Goal: Transaction & Acquisition: Purchase product/service

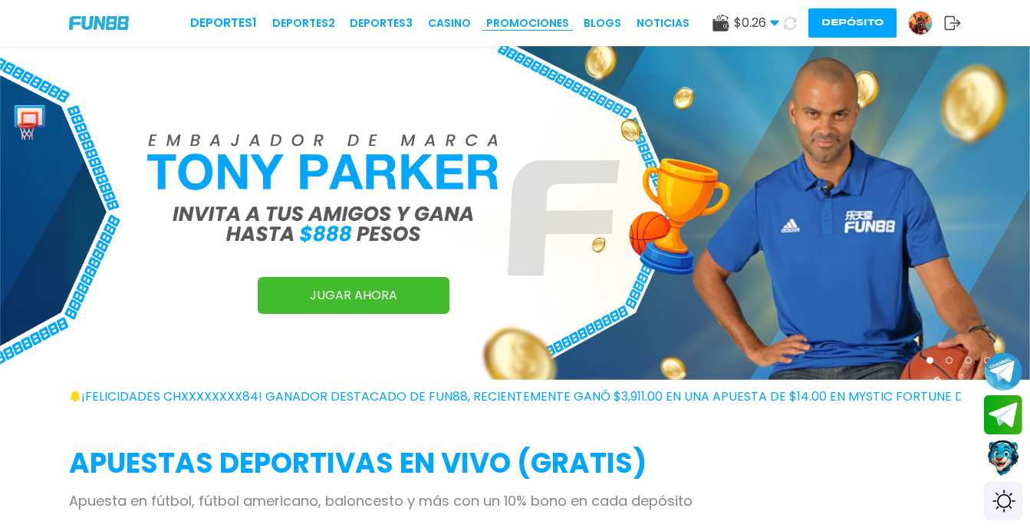
click at [545, 25] on link "Promociones" at bounding box center [527, 23] width 83 height 16
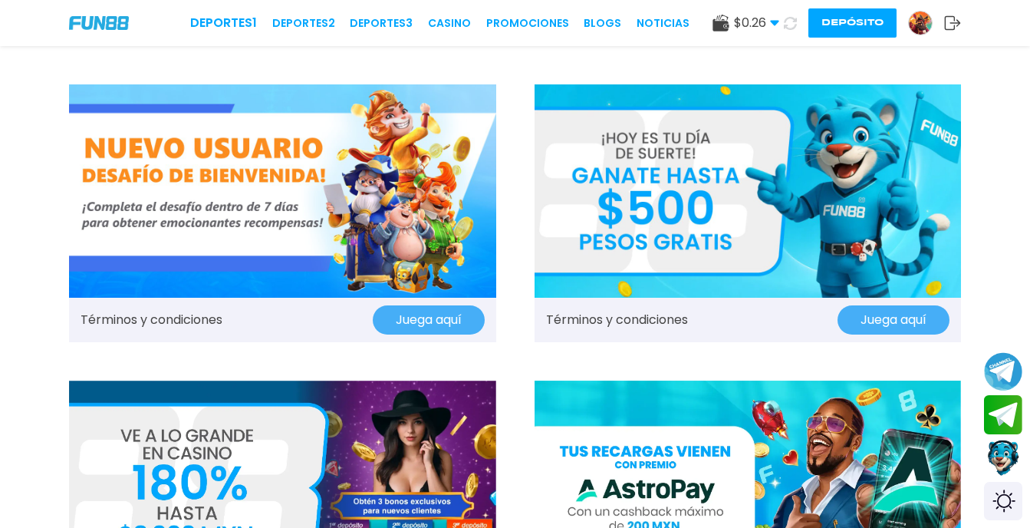
click at [703, 175] on img at bounding box center [748, 190] width 427 height 213
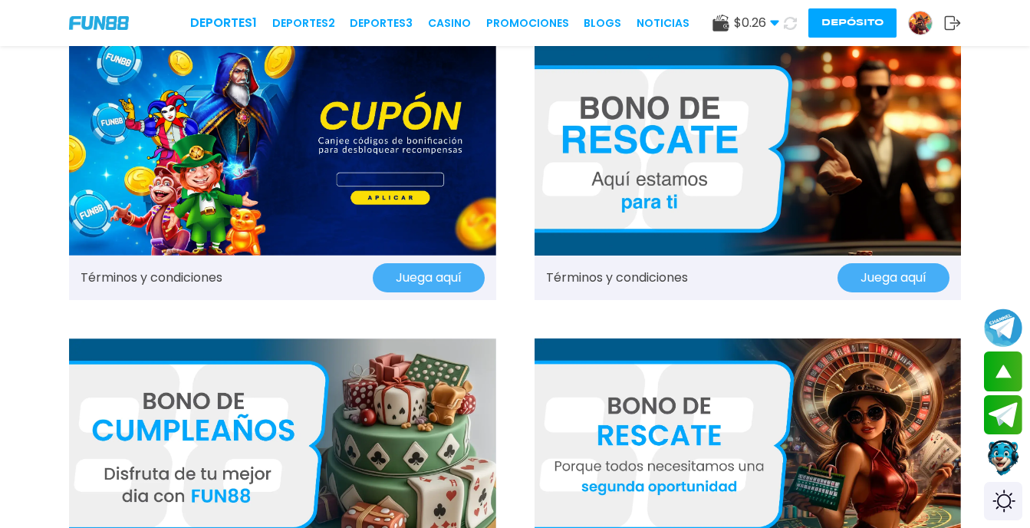
scroll to position [1150, 0]
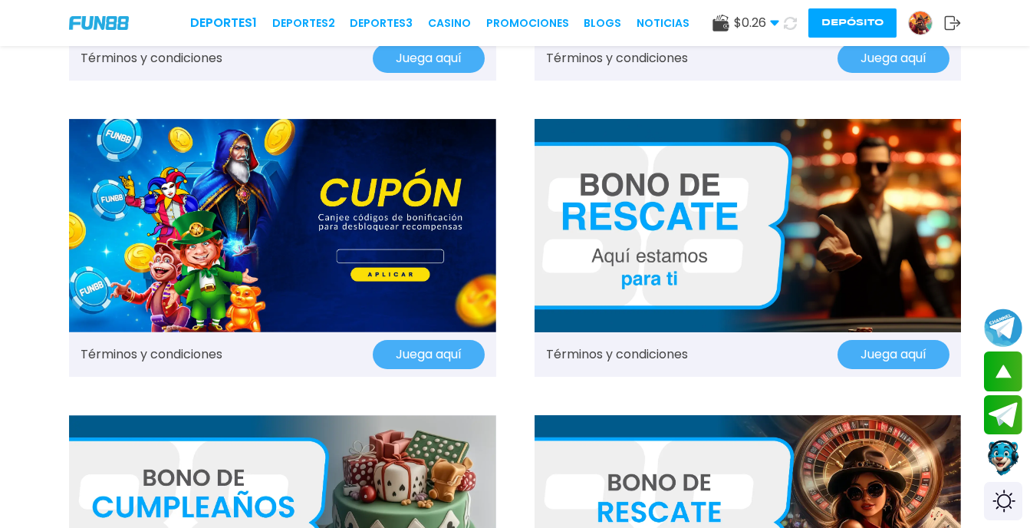
click at [742, 237] on img at bounding box center [748, 225] width 427 height 213
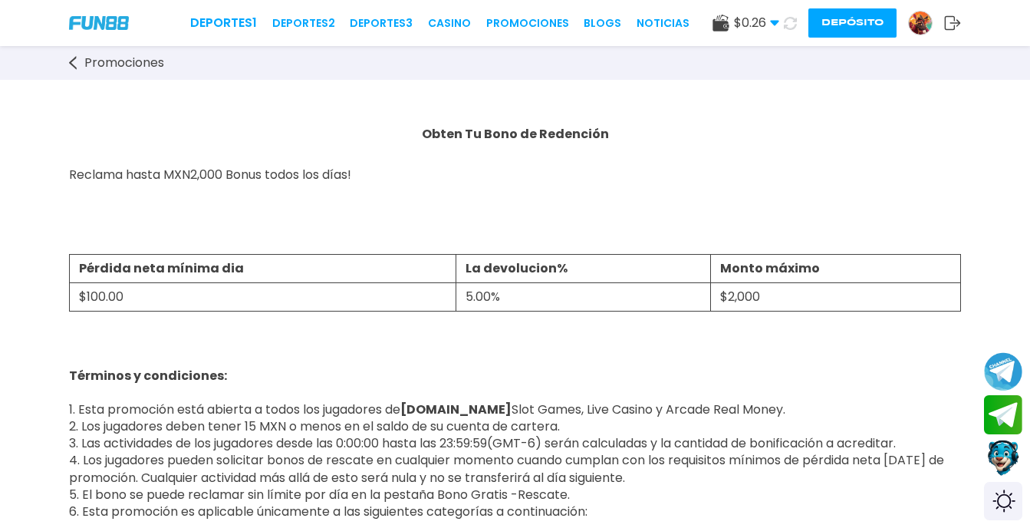
click at [846, 20] on button "Depósito" at bounding box center [852, 22] width 88 height 29
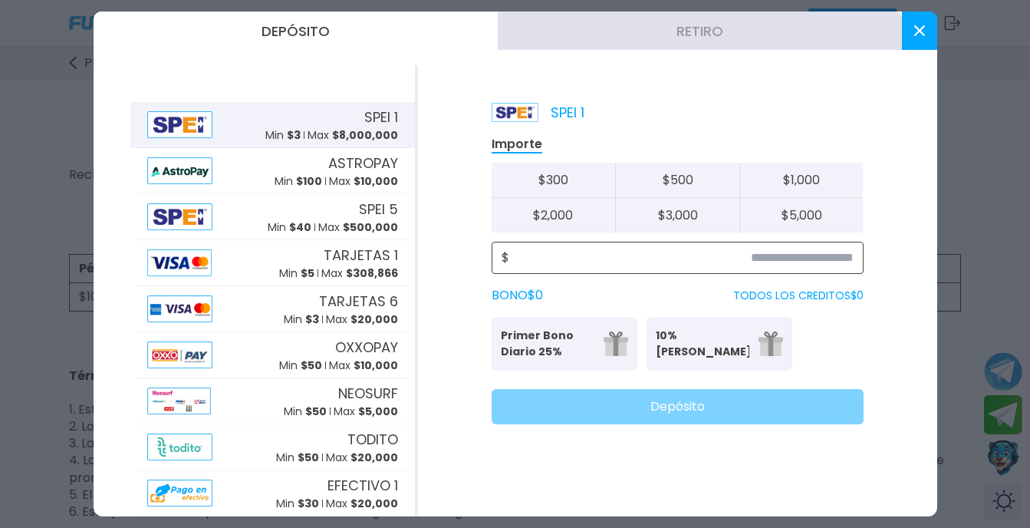
click at [818, 254] on input at bounding box center [681, 257] width 344 height 18
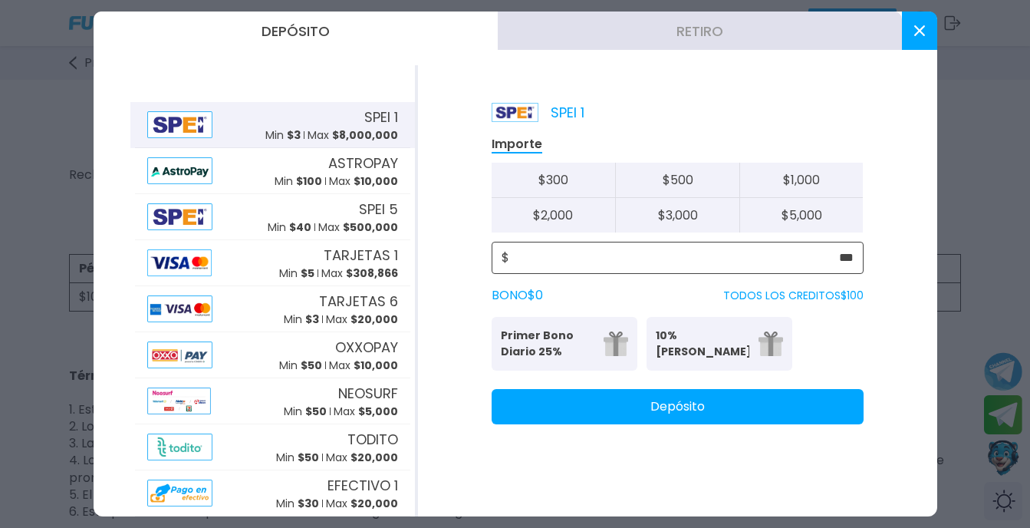
type input "***"
click at [722, 408] on button "Depósito" at bounding box center [678, 406] width 372 height 35
click at [928, 33] on button at bounding box center [919, 31] width 35 height 38
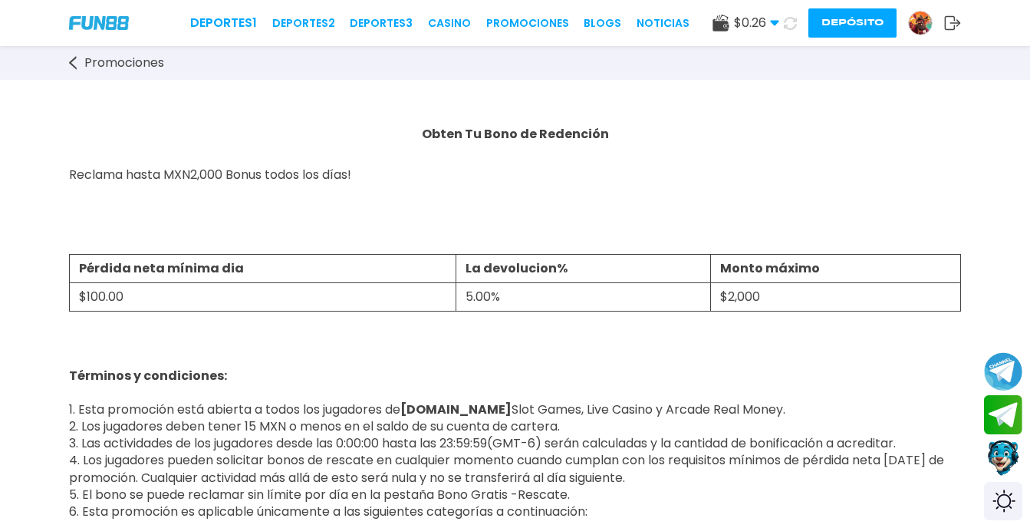
click at [791, 24] on icon at bounding box center [790, 23] width 13 height 13
click at [450, 26] on link "CASINO" at bounding box center [443, 23] width 43 height 16
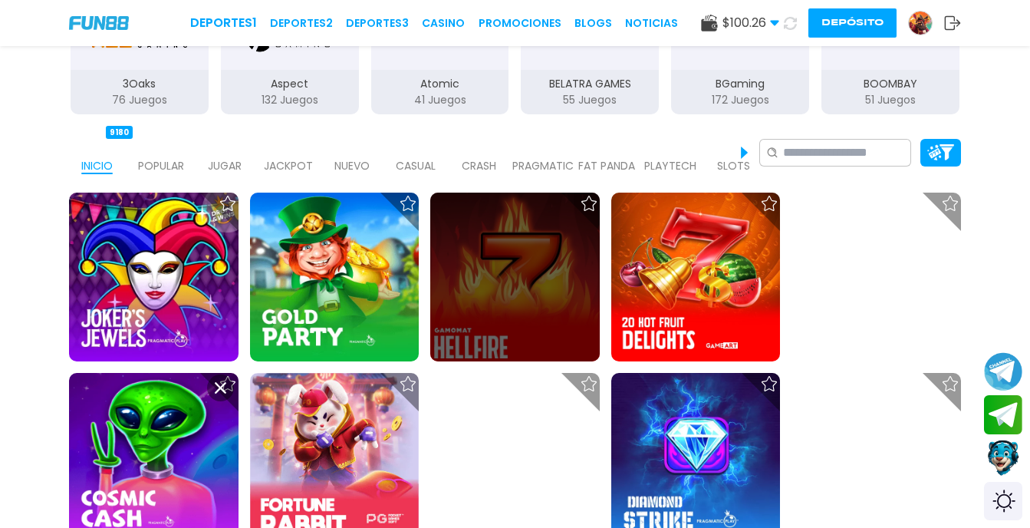
scroll to position [307, 0]
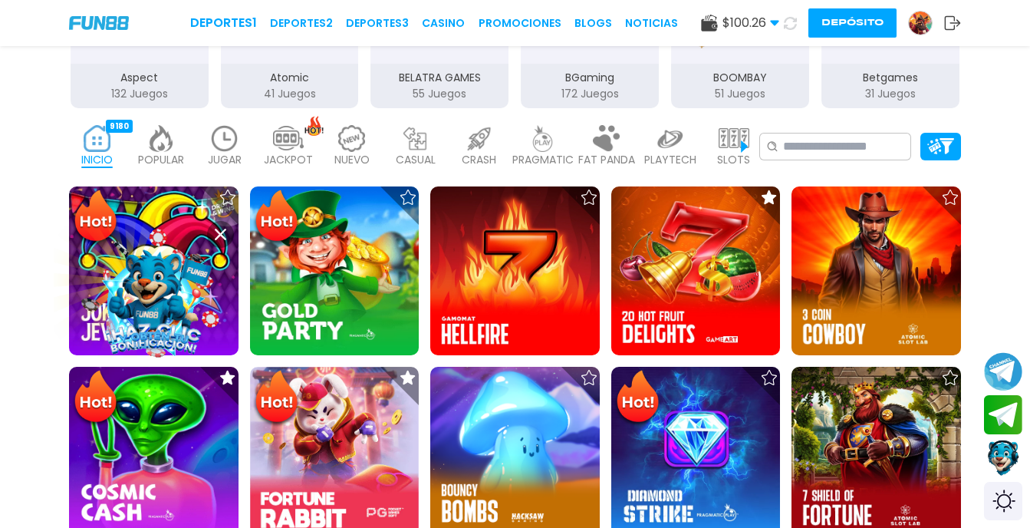
click at [220, 233] on use at bounding box center [221, 235] width 12 height 12
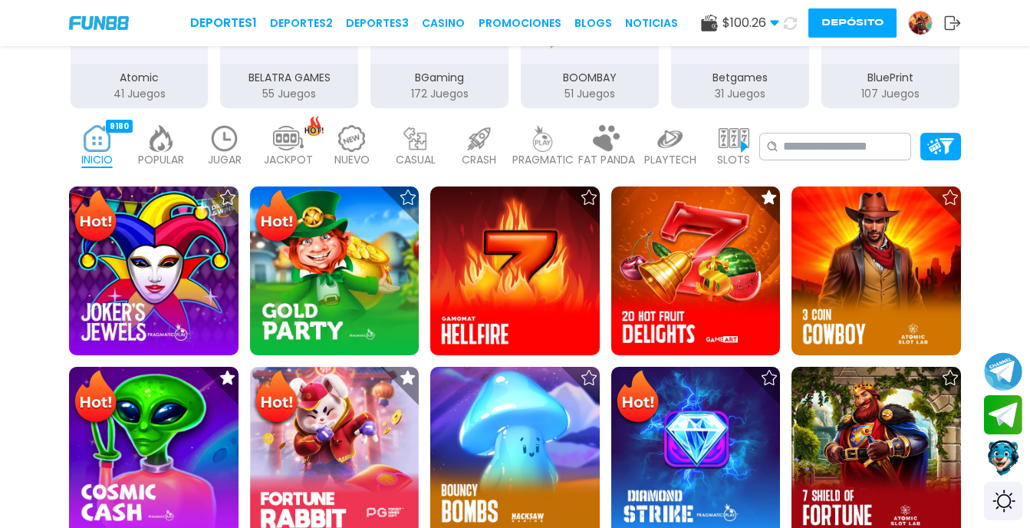
click at [362, 146] on img at bounding box center [352, 138] width 31 height 27
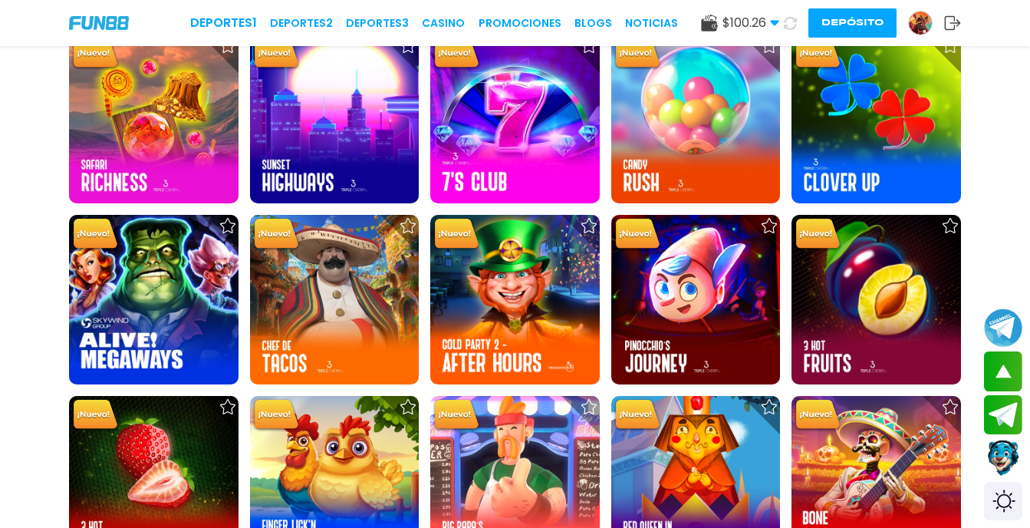
scroll to position [460, 0]
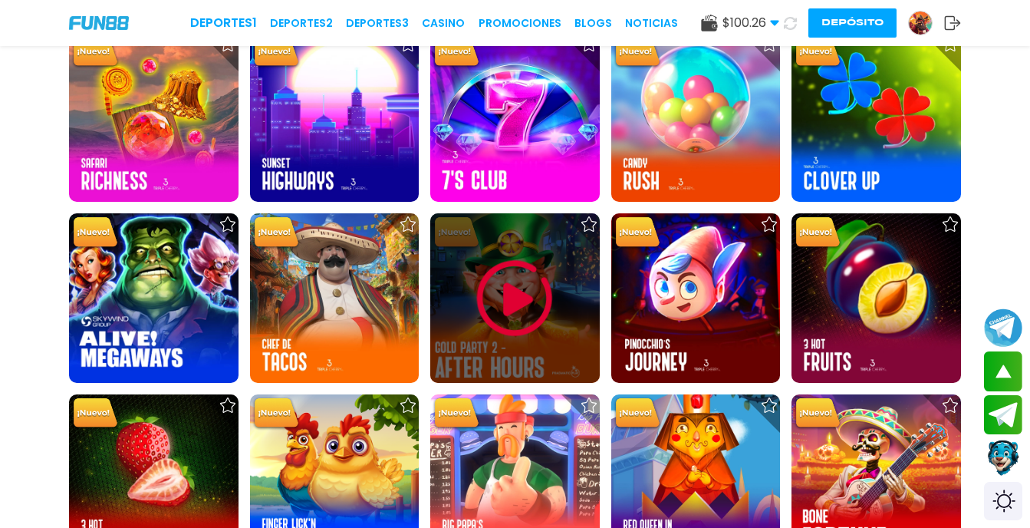
click at [505, 296] on img at bounding box center [515, 298] width 92 height 92
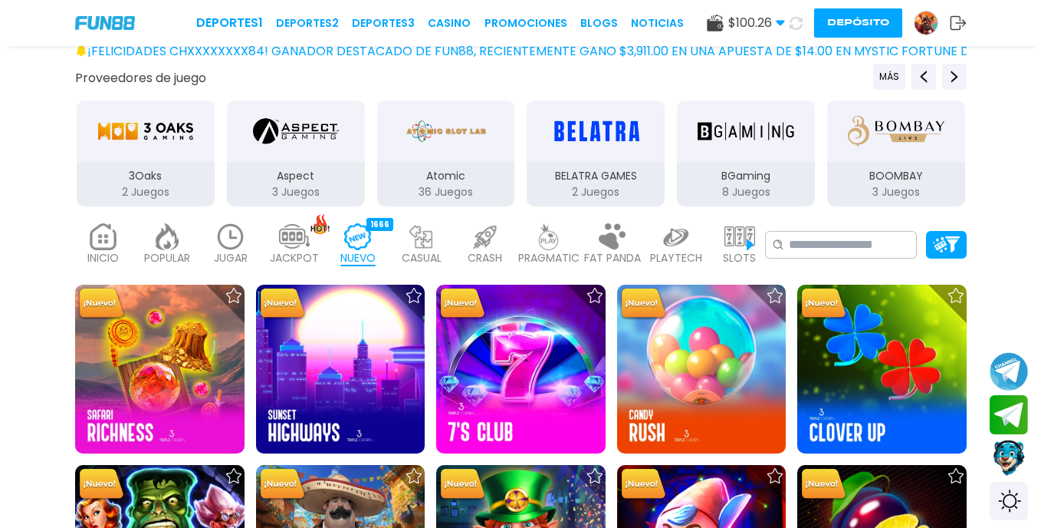
scroll to position [230, 0]
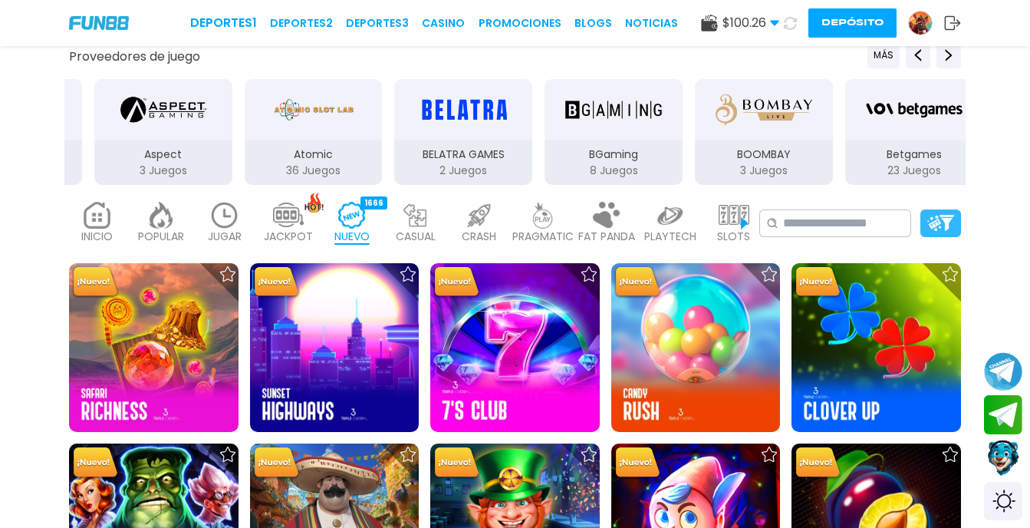
click at [946, 218] on img at bounding box center [940, 223] width 27 height 16
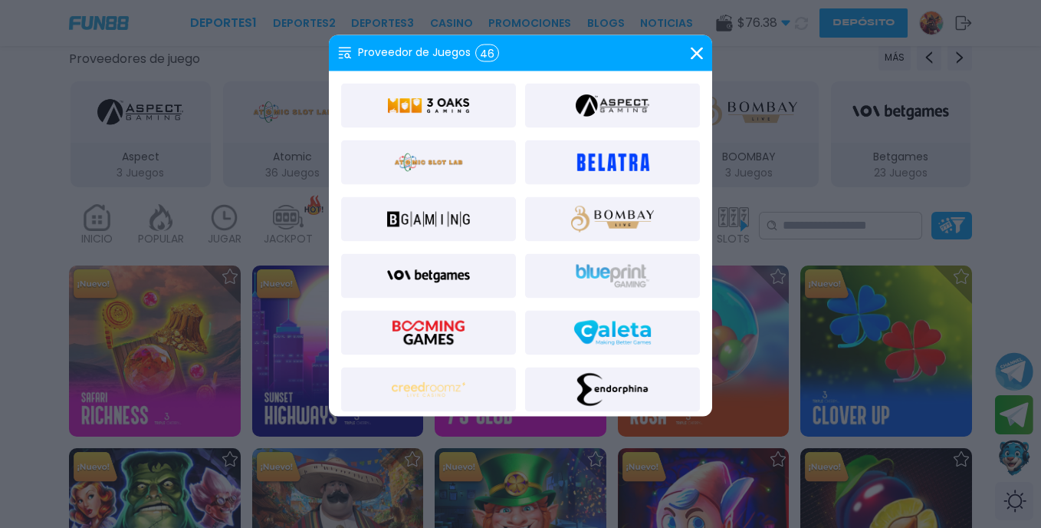
click at [693, 53] on icon at bounding box center [697, 53] width 12 height 12
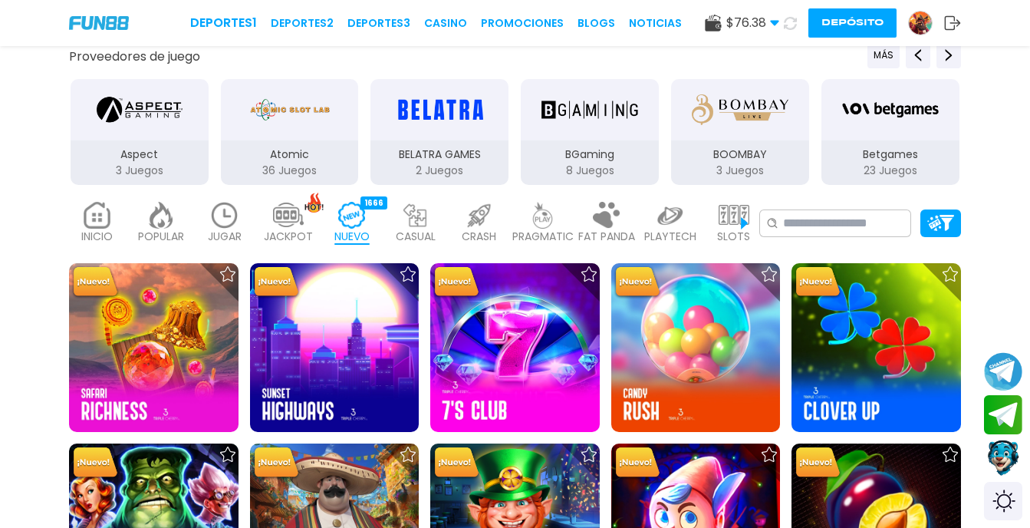
click at [97, 216] on img at bounding box center [97, 215] width 31 height 27
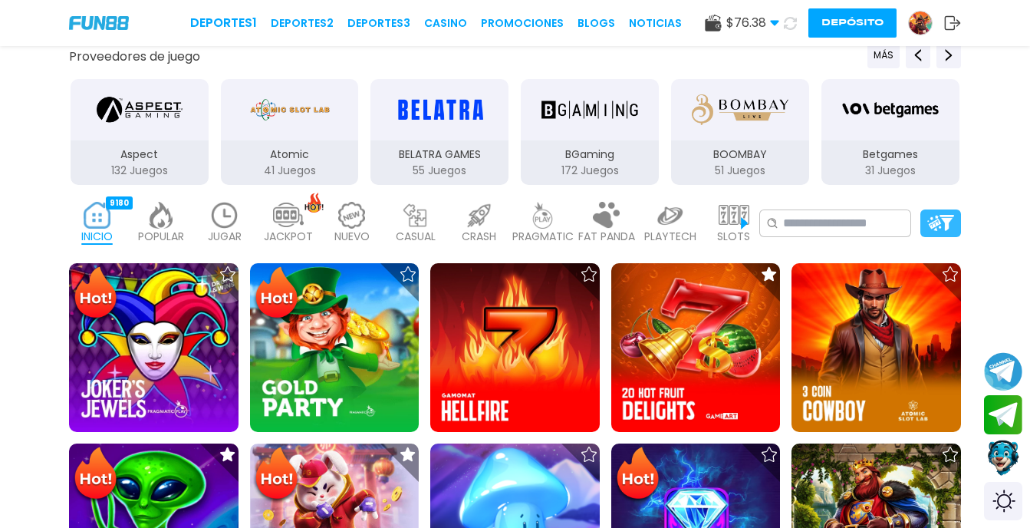
click at [956, 216] on div at bounding box center [940, 223] width 41 height 28
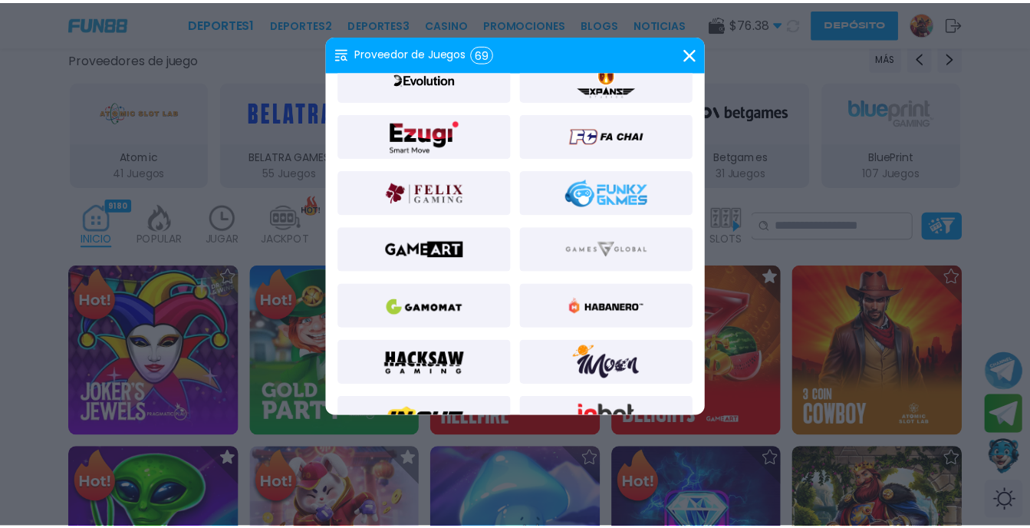
scroll to position [460, 0]
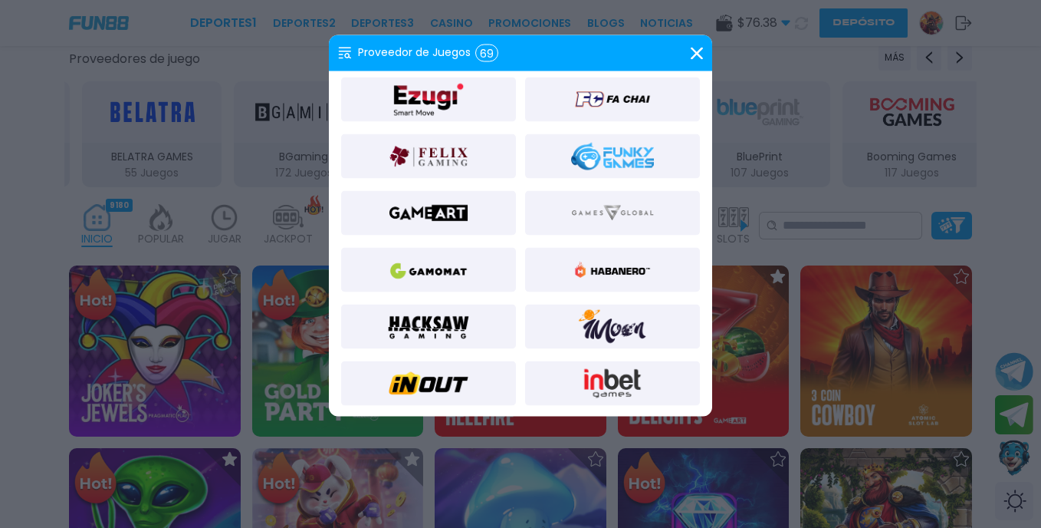
click at [606, 216] on img at bounding box center [612, 213] width 83 height 37
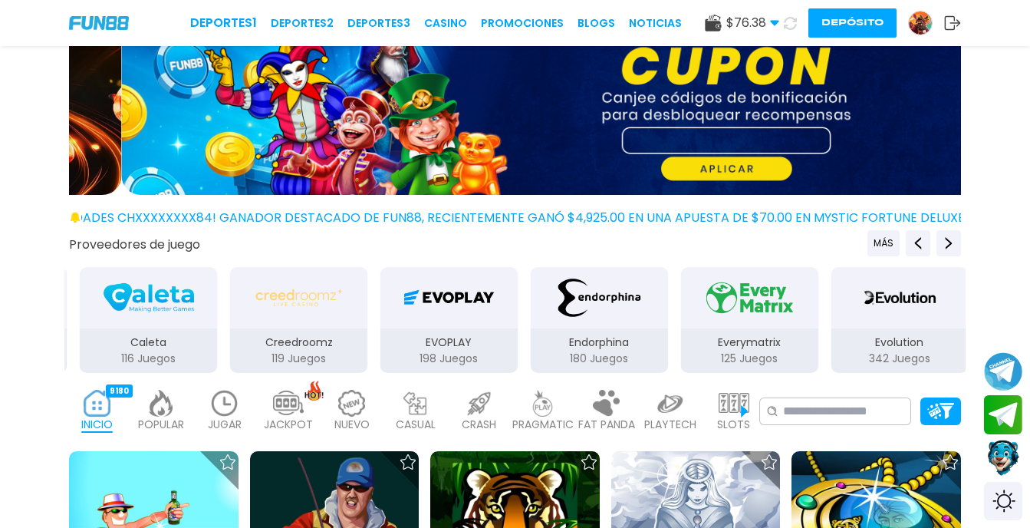
scroll to position [153, 0]
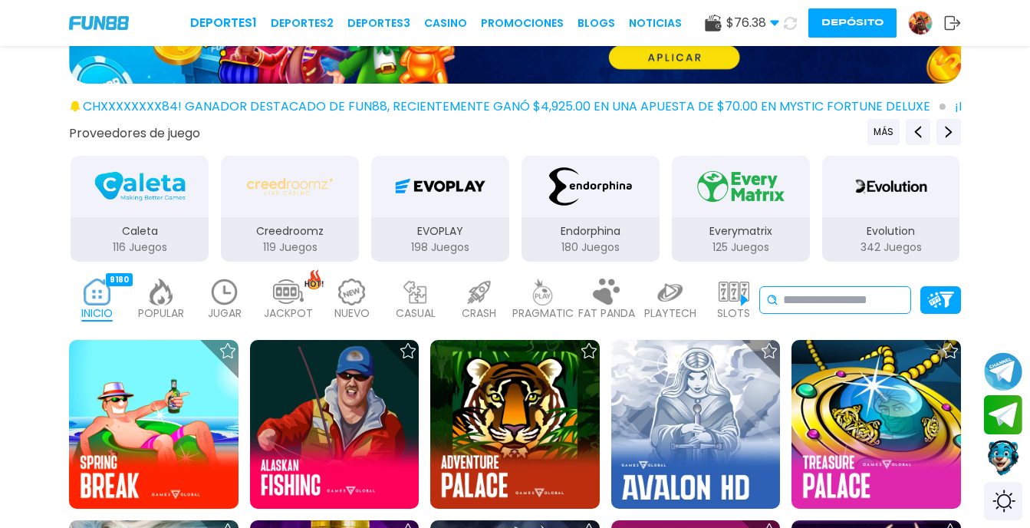
click at [836, 302] on input at bounding box center [843, 300] width 121 height 18
paste input "**********"
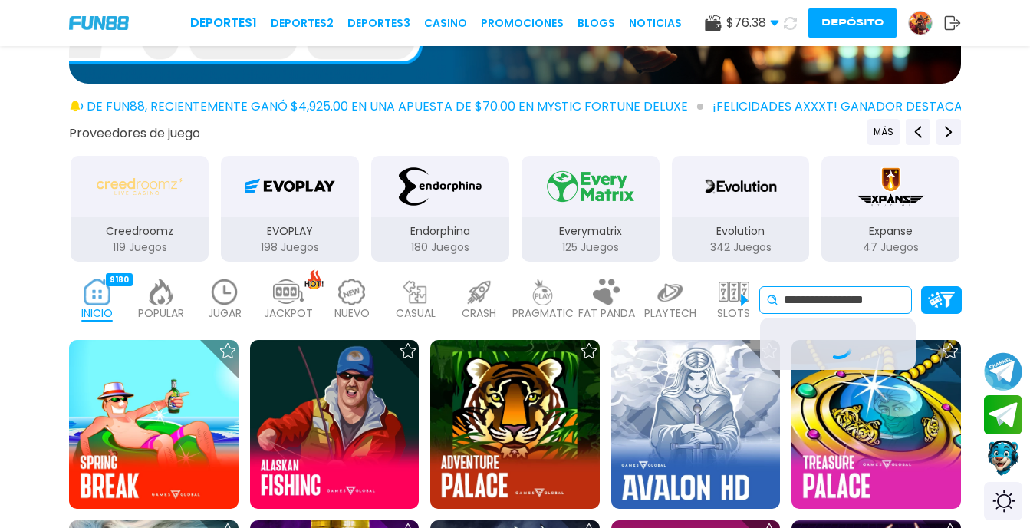
scroll to position [0, 0]
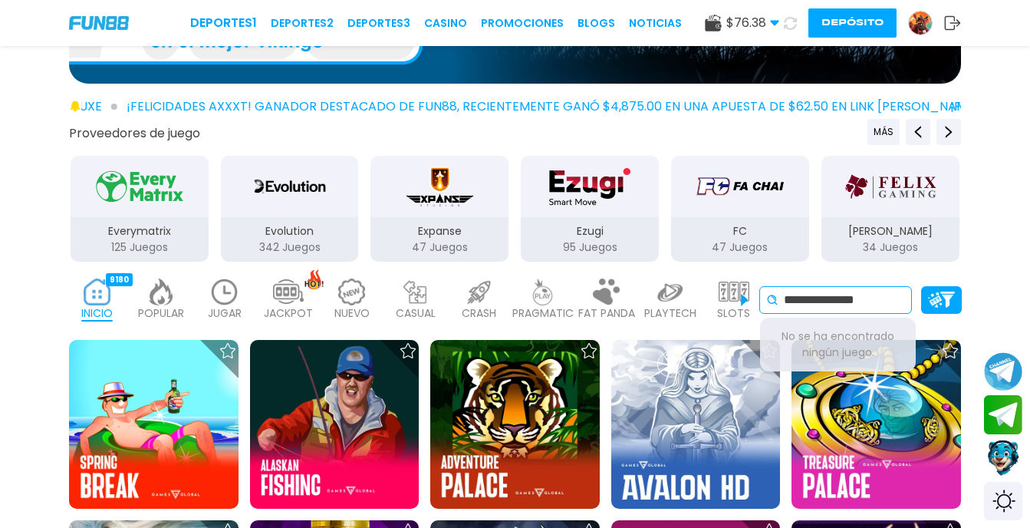
drag, startPoint x: 890, startPoint y: 301, endPoint x: 538, endPoint y: 285, distance: 352.4
click at [538, 285] on div "**********" at bounding box center [515, 299] width 1030 height 61
paste input
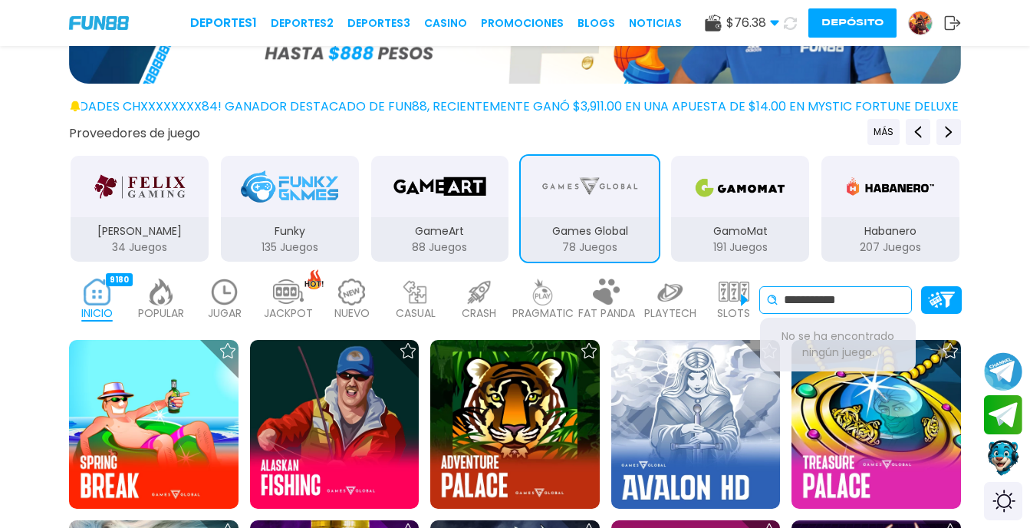
drag, startPoint x: 750, startPoint y: 293, endPoint x: 597, endPoint y: 292, distance: 153.4
click at [597, 292] on div "**********" at bounding box center [515, 299] width 1030 height 61
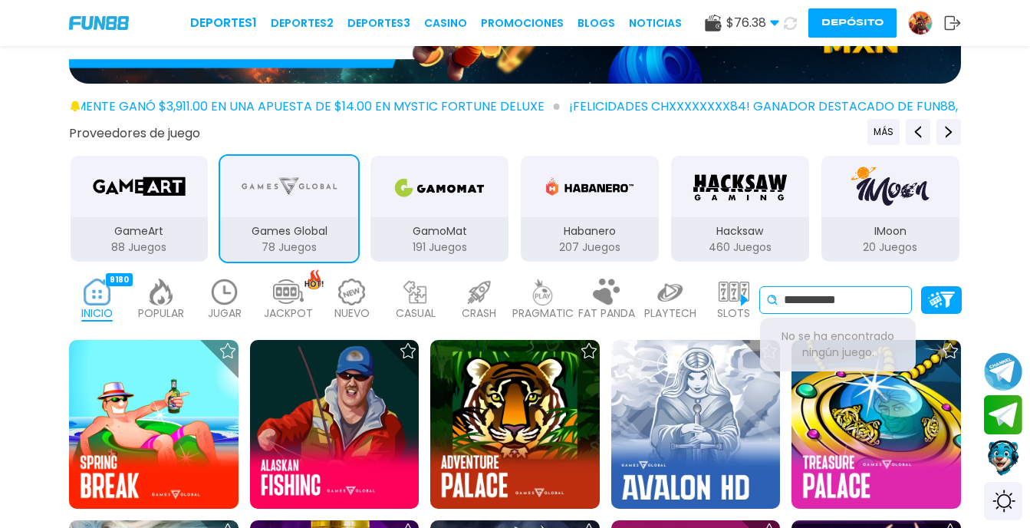
drag, startPoint x: 717, startPoint y: 284, endPoint x: 627, endPoint y: 284, distance: 90.5
click at [627, 284] on div "**********" at bounding box center [515, 299] width 1030 height 61
paste input "*****"
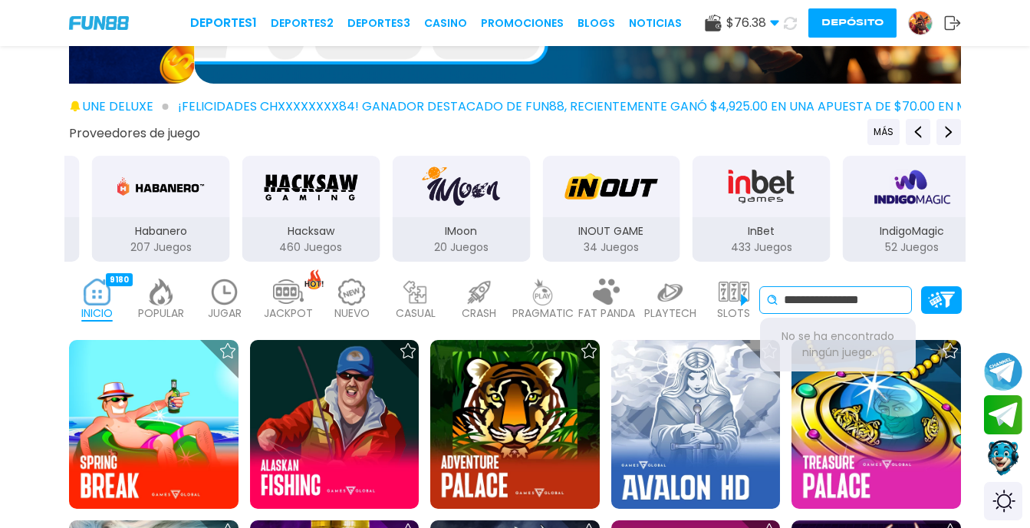
drag, startPoint x: 893, startPoint y: 294, endPoint x: 498, endPoint y: 294, distance: 395.7
click at [498, 294] on div "**********" at bounding box center [515, 299] width 1030 height 61
paste input
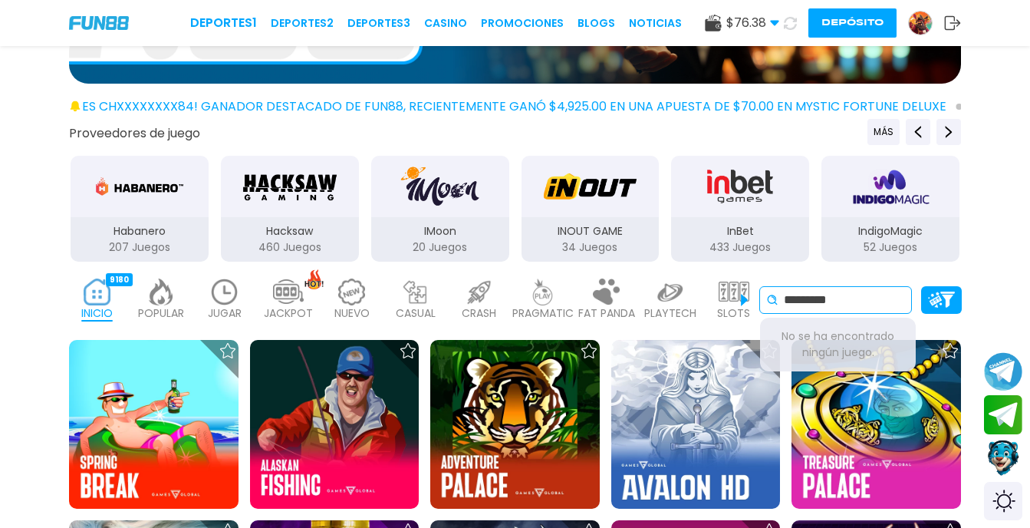
type input "*********"
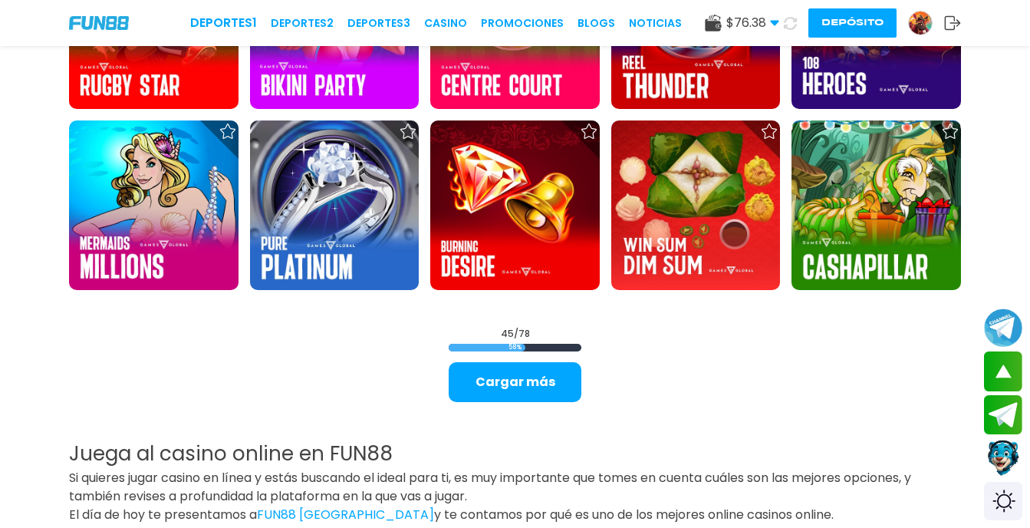
scroll to position [1841, 0]
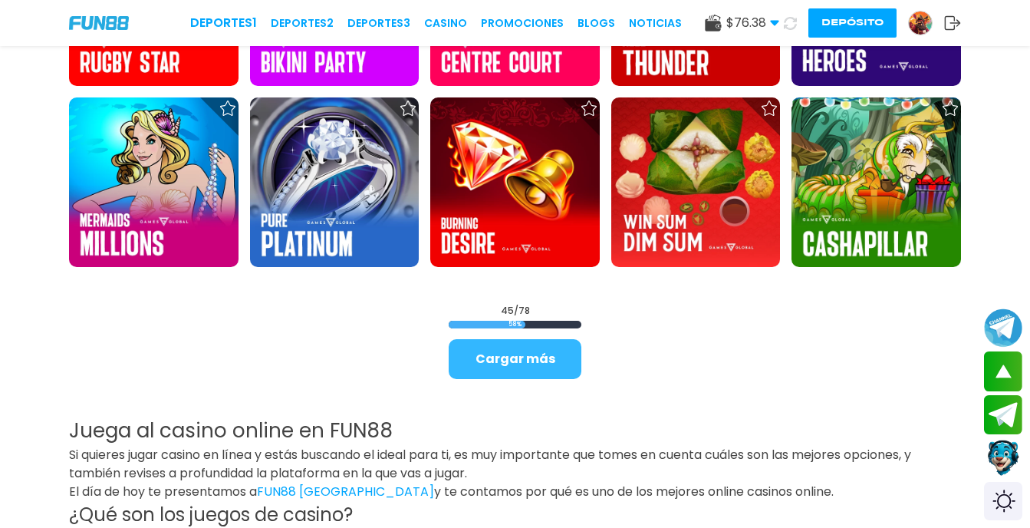
click at [538, 353] on button "Cargar más" at bounding box center [515, 359] width 133 height 40
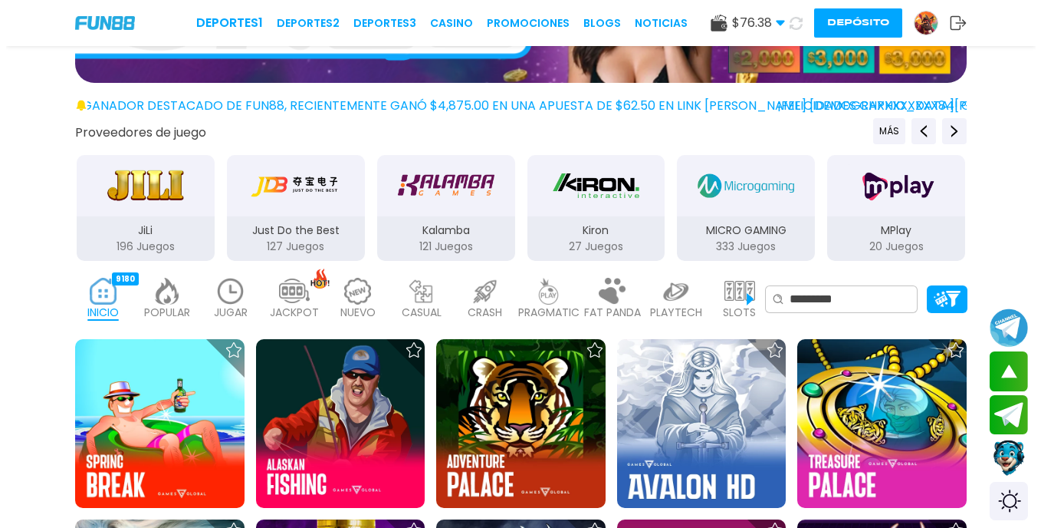
scroll to position [153, 0]
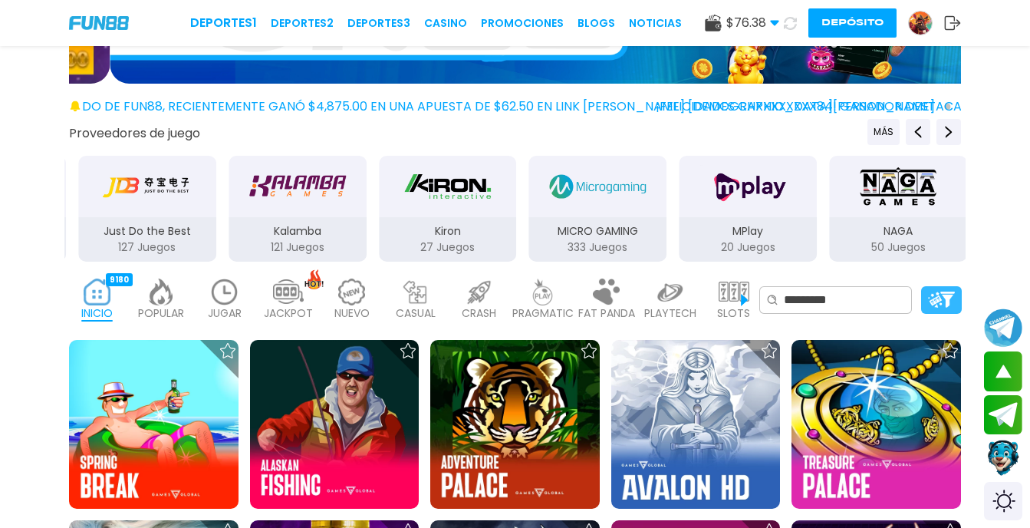
click at [947, 303] on img at bounding box center [941, 299] width 27 height 16
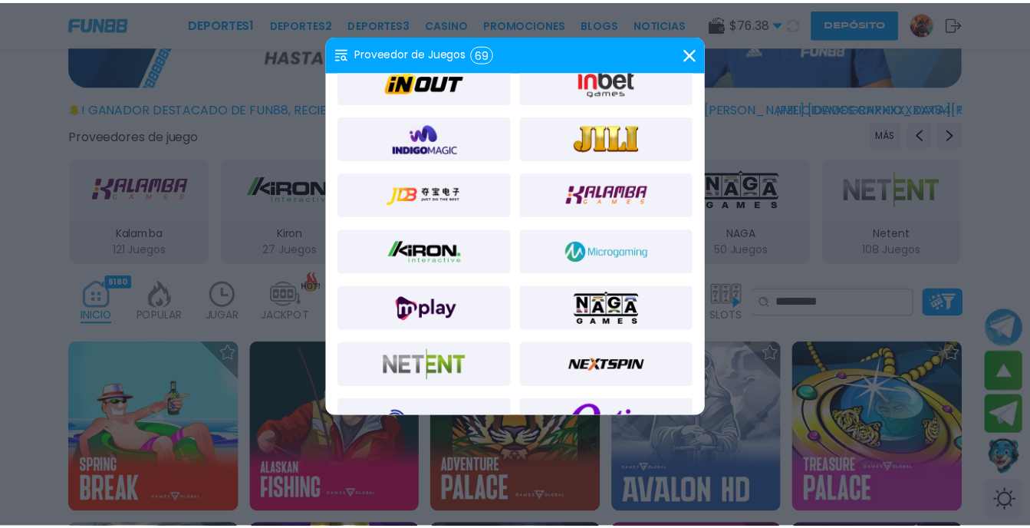
scroll to position [844, 0]
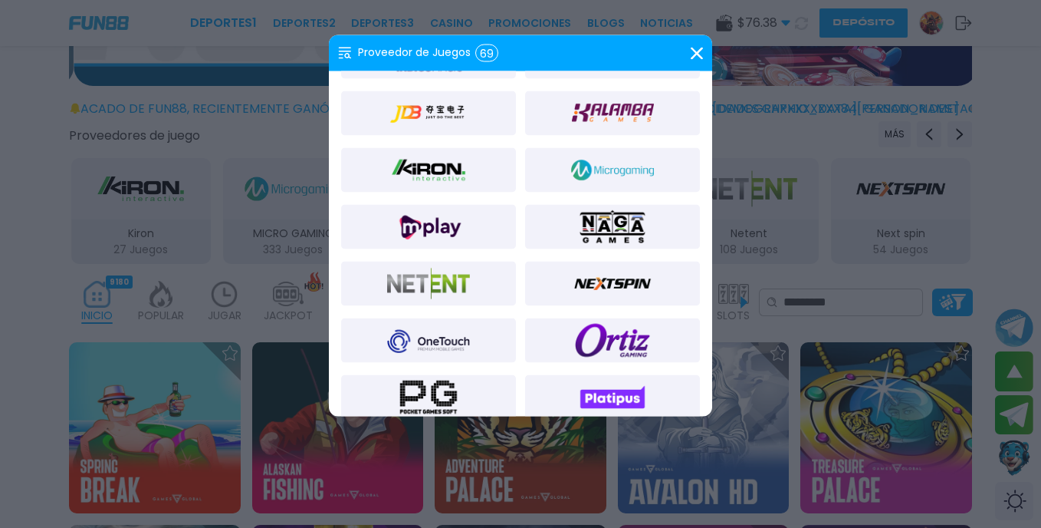
click at [425, 106] on img at bounding box center [428, 113] width 83 height 37
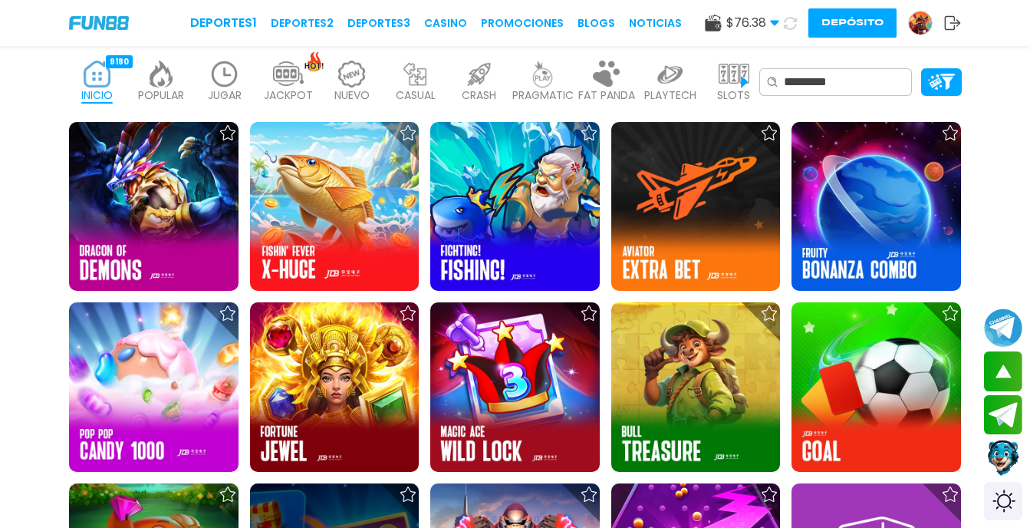
scroll to position [307, 0]
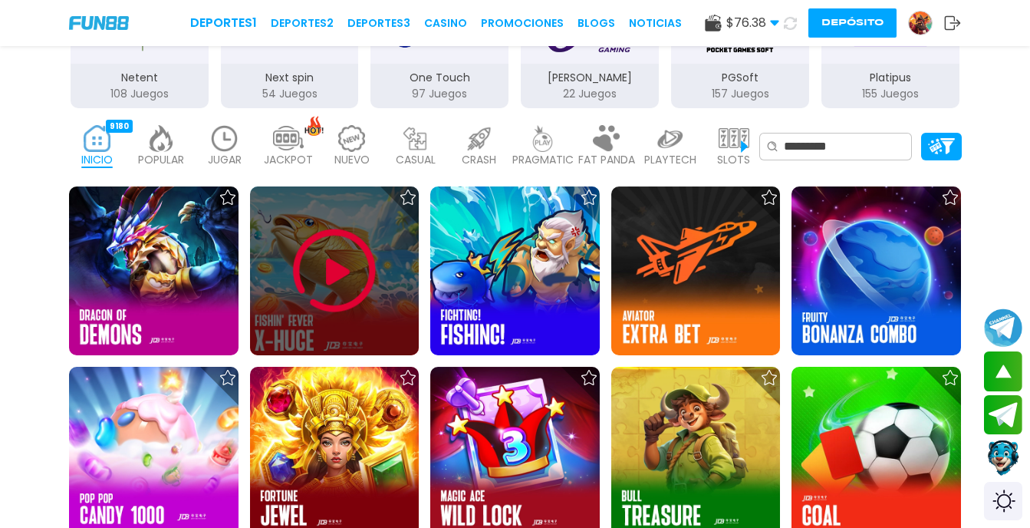
click at [340, 266] on img at bounding box center [334, 271] width 92 height 92
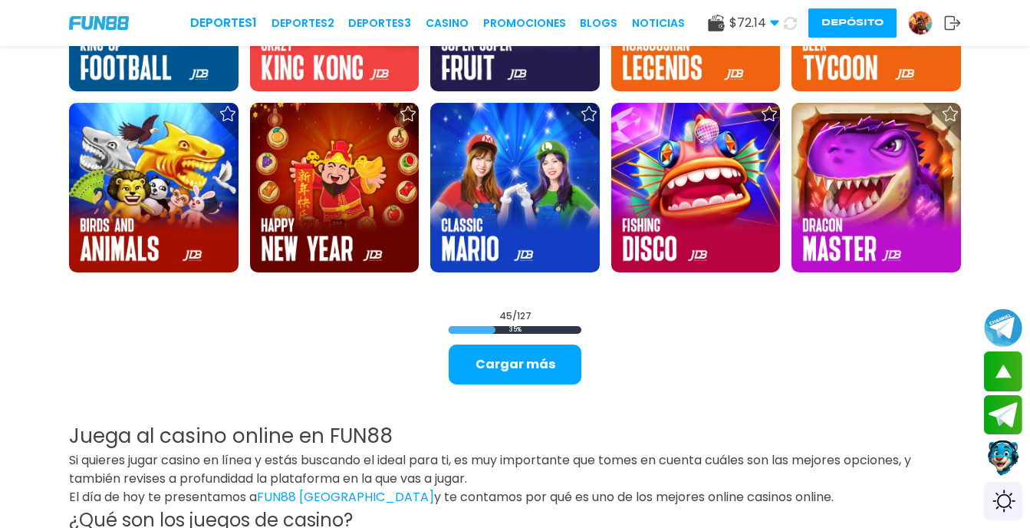
scroll to position [1841, 0]
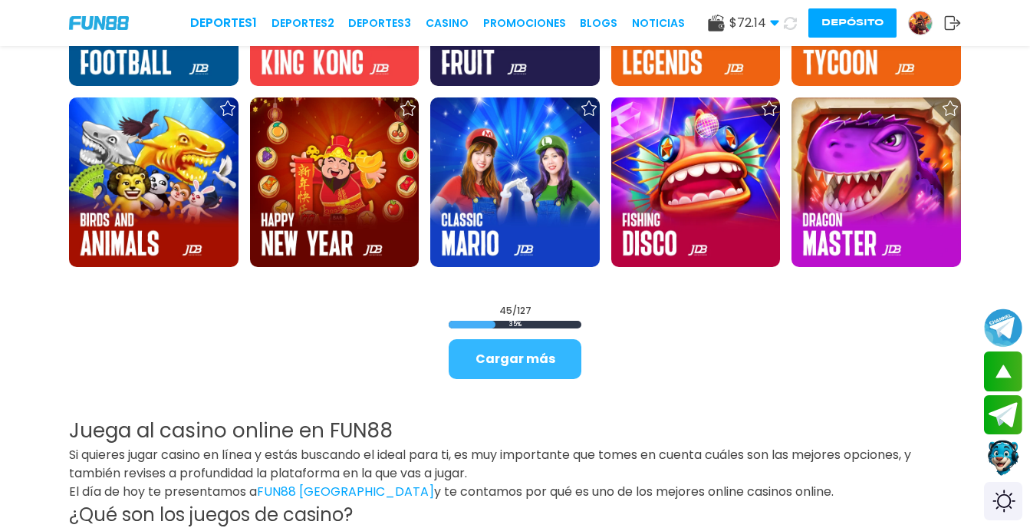
click at [501, 369] on button "Cargar más" at bounding box center [515, 359] width 133 height 40
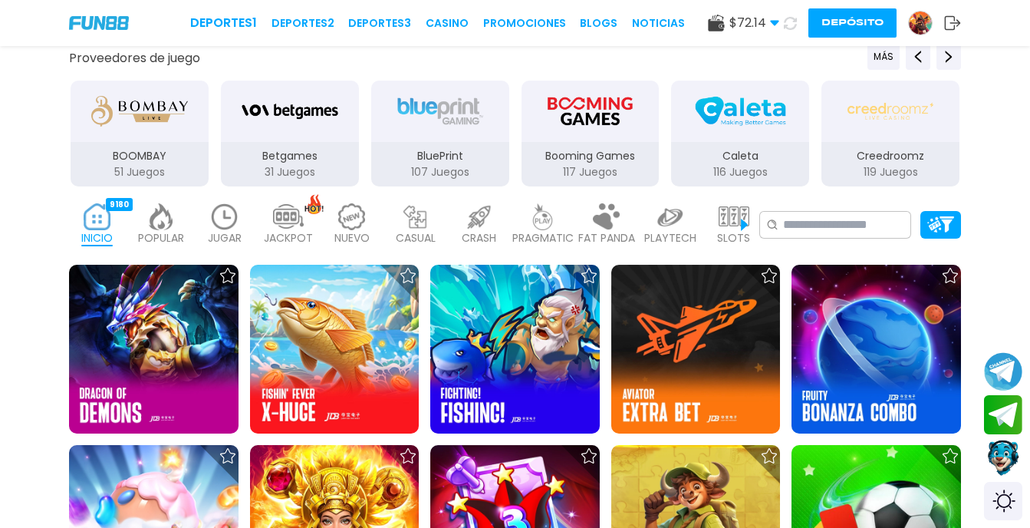
scroll to position [230, 0]
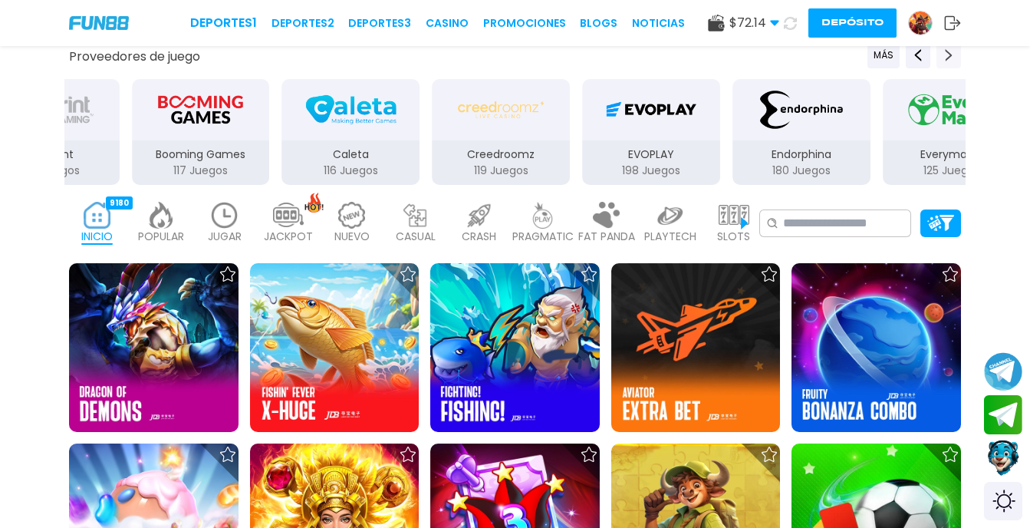
click at [947, 58] on icon "Next providers" at bounding box center [949, 55] width 12 height 12
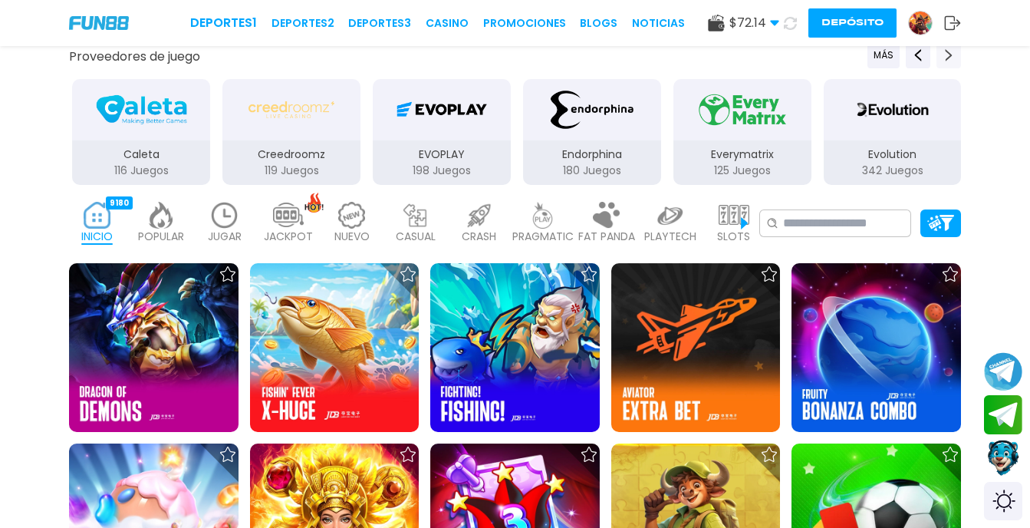
click at [947, 58] on icon "Next providers" at bounding box center [949, 55] width 12 height 12
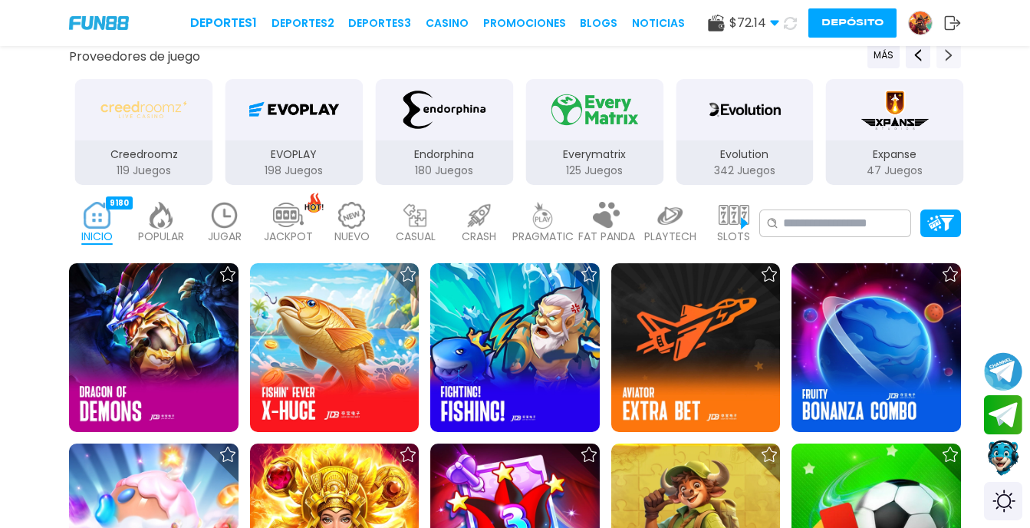
click at [947, 58] on icon "Next providers" at bounding box center [949, 55] width 12 height 12
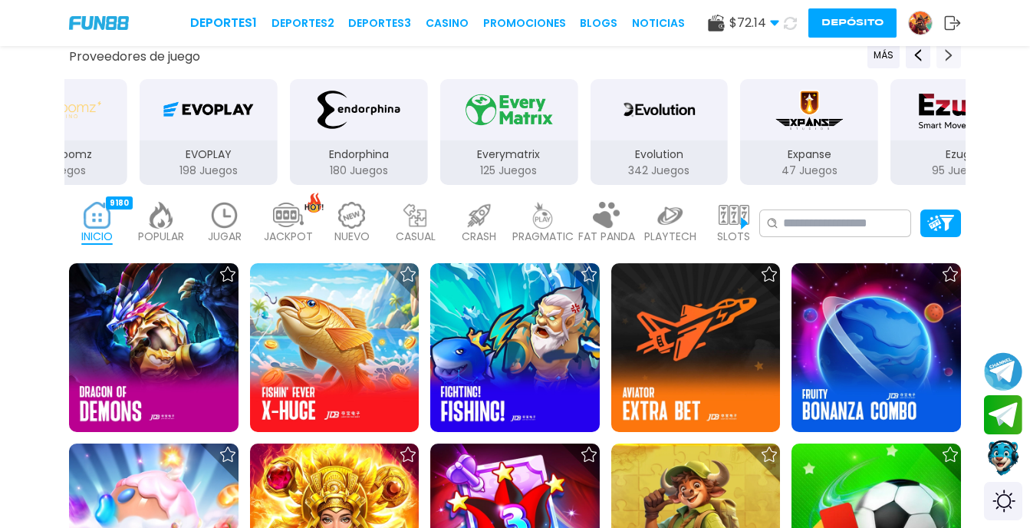
click at [947, 58] on icon "Next providers" at bounding box center [949, 55] width 12 height 12
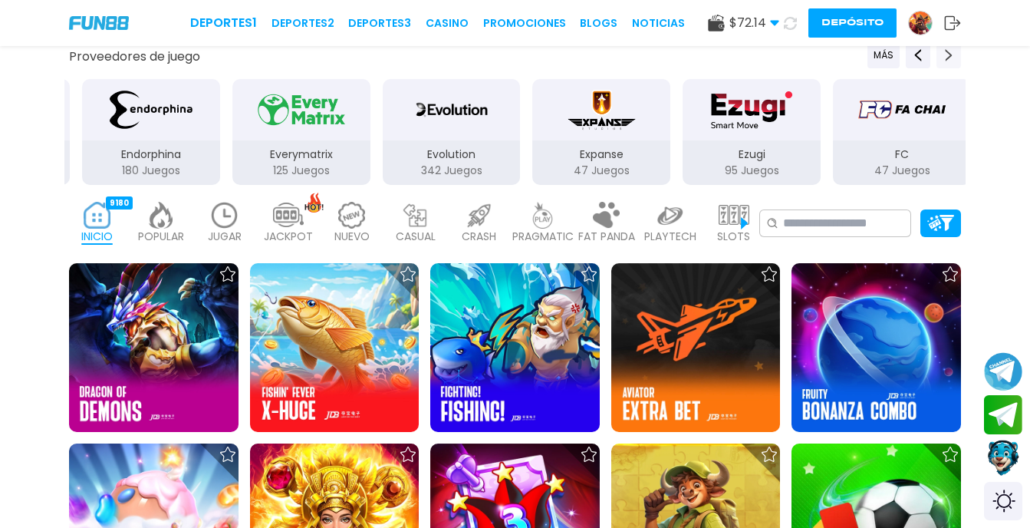
click at [947, 58] on icon "Next providers" at bounding box center [949, 55] width 12 height 12
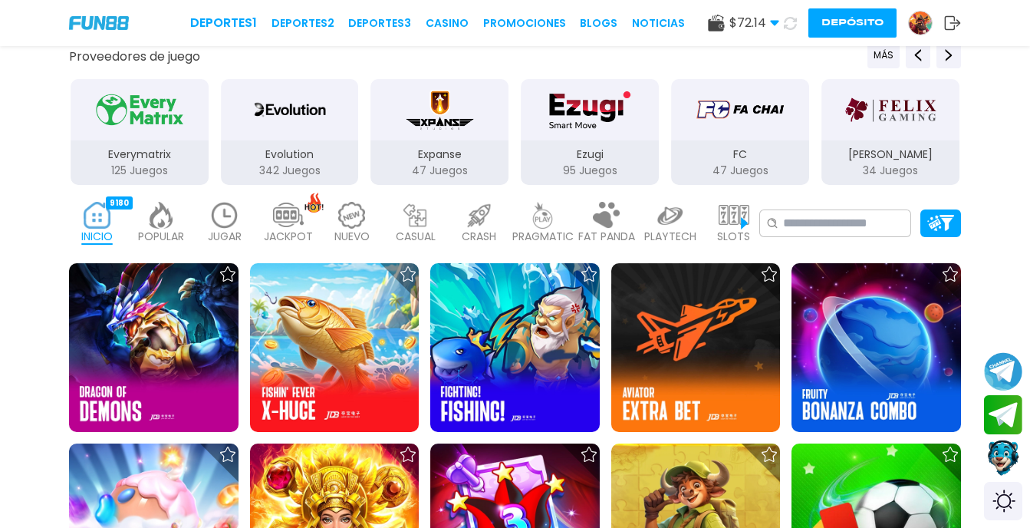
click at [737, 118] on img "FC" at bounding box center [740, 109] width 97 height 43
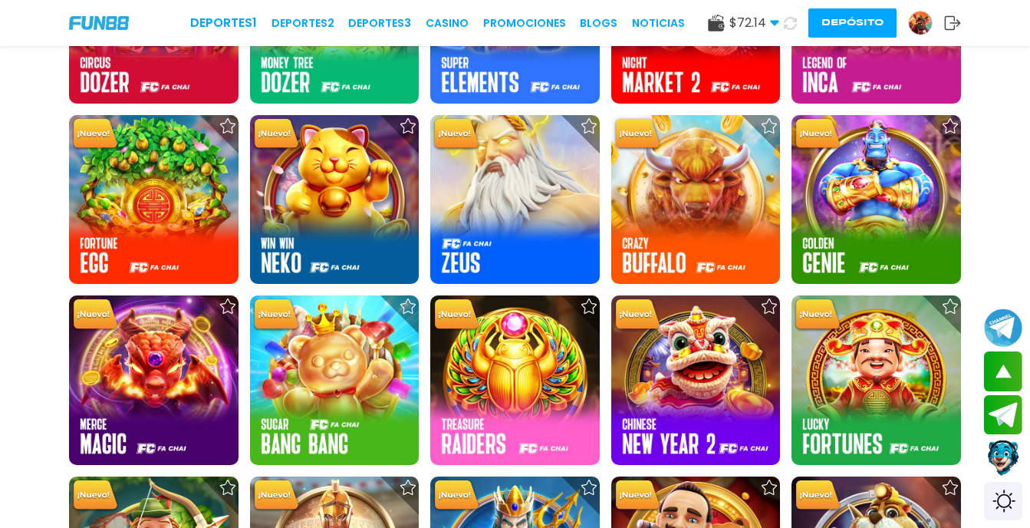
scroll to position [767, 0]
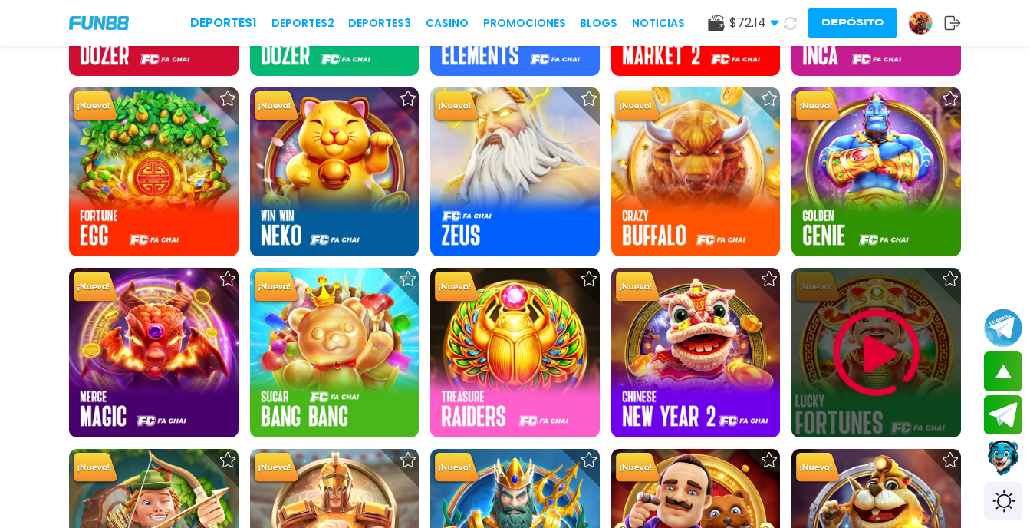
click at [888, 352] on img at bounding box center [877, 353] width 92 height 92
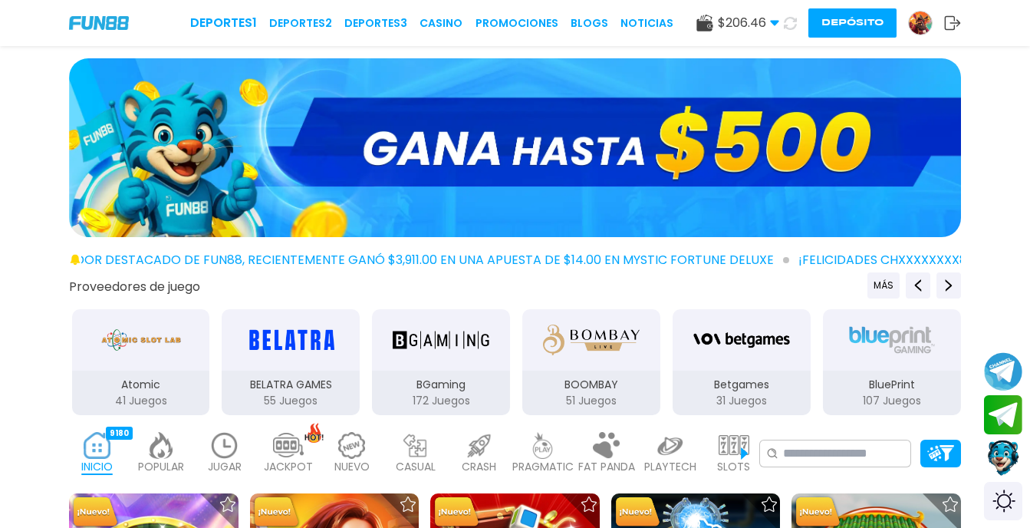
click at [774, 25] on use at bounding box center [774, 23] width 8 height 5
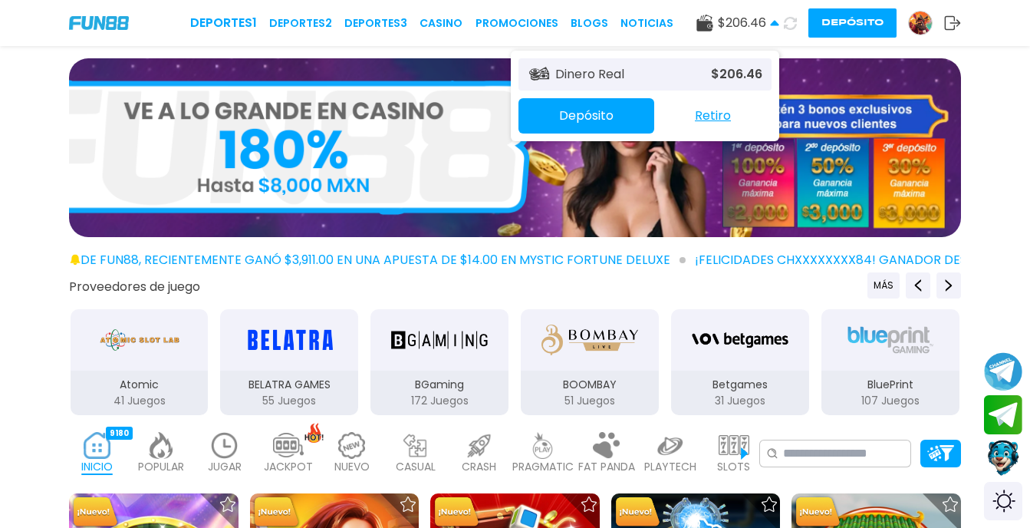
click at [718, 117] on button "Retiro" at bounding box center [712, 116] width 117 height 32
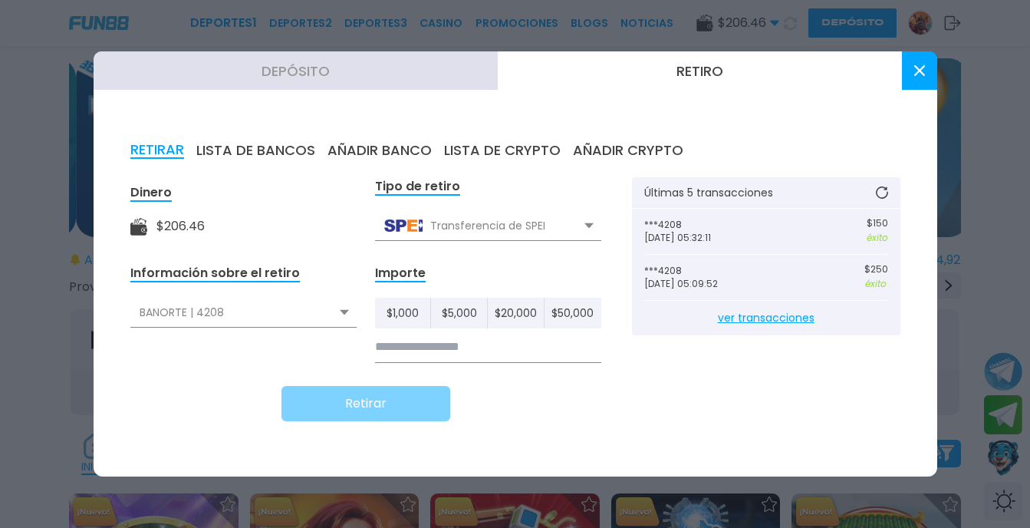
click at [512, 232] on div "Transferencia de SPEI" at bounding box center [488, 225] width 226 height 29
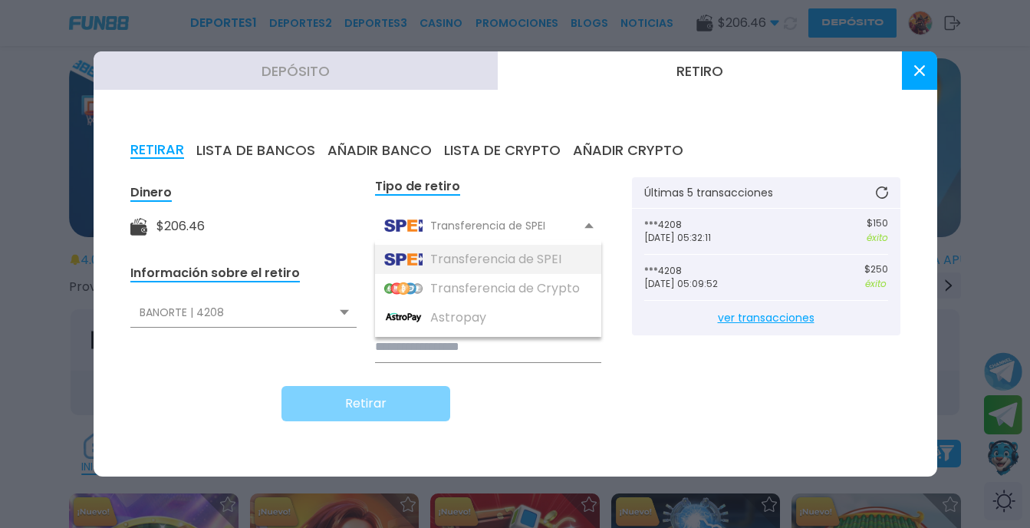
click at [485, 254] on div "Transferencia de SPEI" at bounding box center [488, 259] width 226 height 29
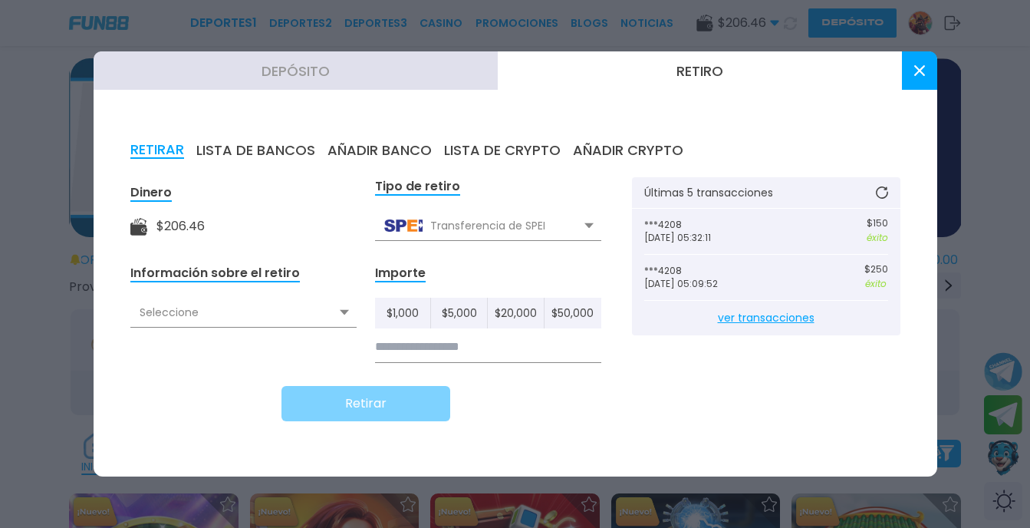
click at [313, 308] on div "Seleccione" at bounding box center [243, 312] width 226 height 29
click at [318, 313] on div "Seleccione" at bounding box center [243, 312] width 226 height 29
click at [188, 414] on div "Retirar" at bounding box center [365, 403] width 471 height 35
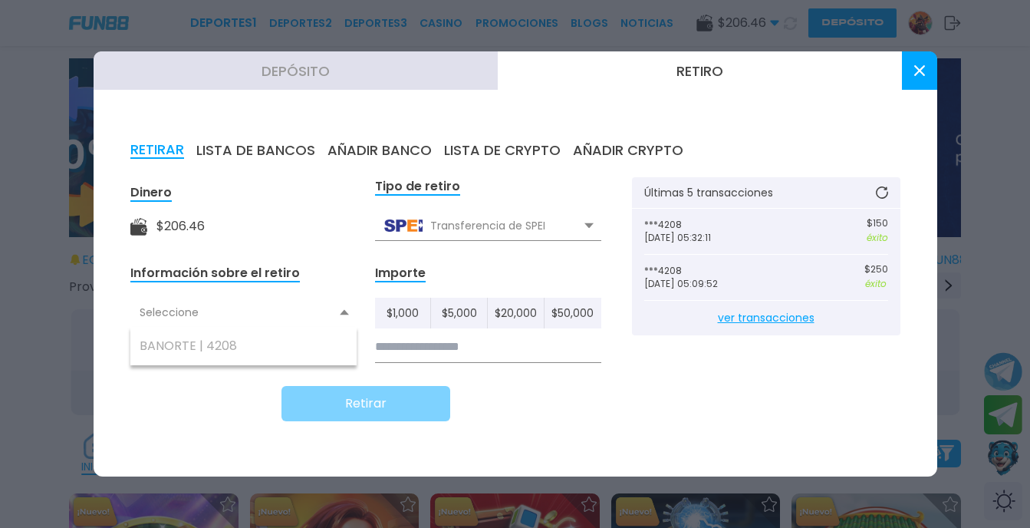
click at [408, 153] on button "AÑADIR BANCO" at bounding box center [379, 150] width 104 height 17
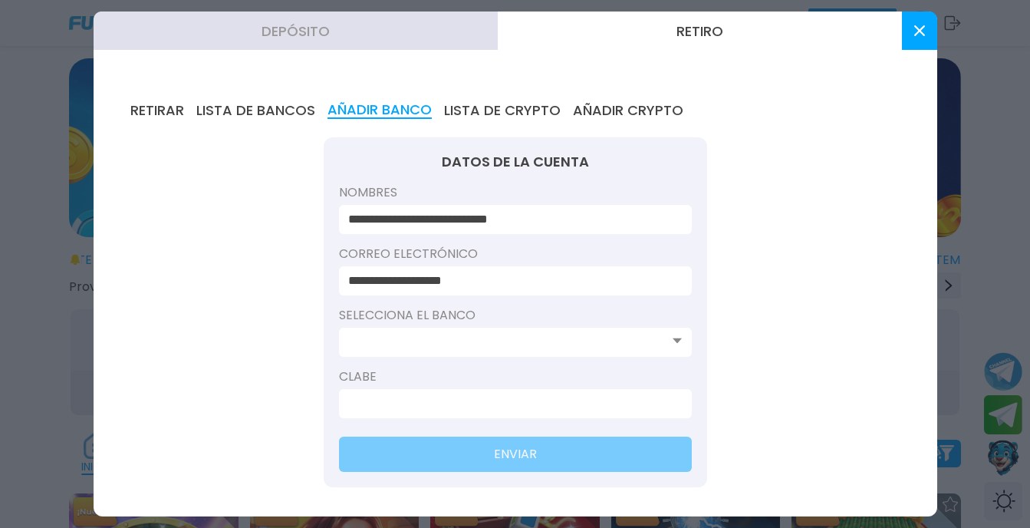
click at [517, 345] on input at bounding box center [510, 342] width 325 height 18
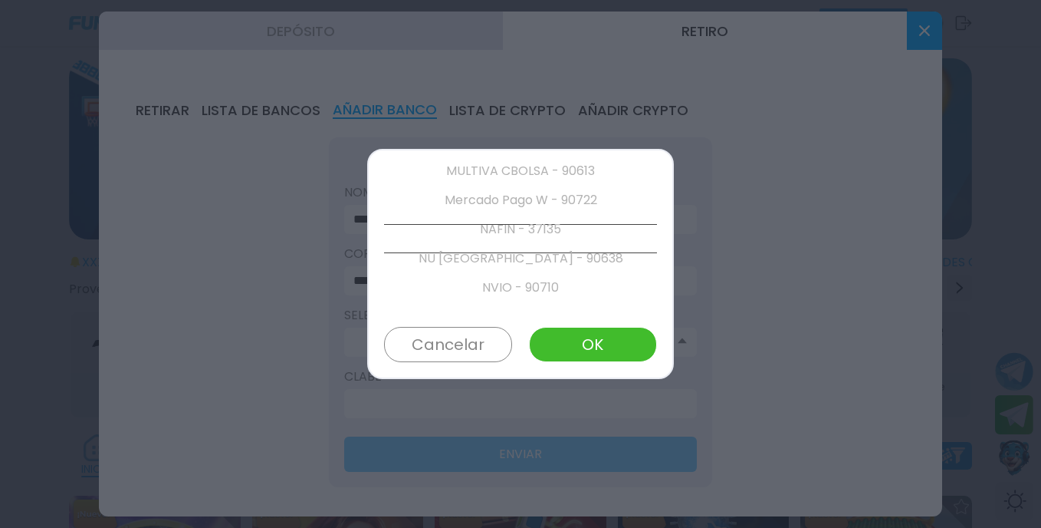
scroll to position [2652, 0]
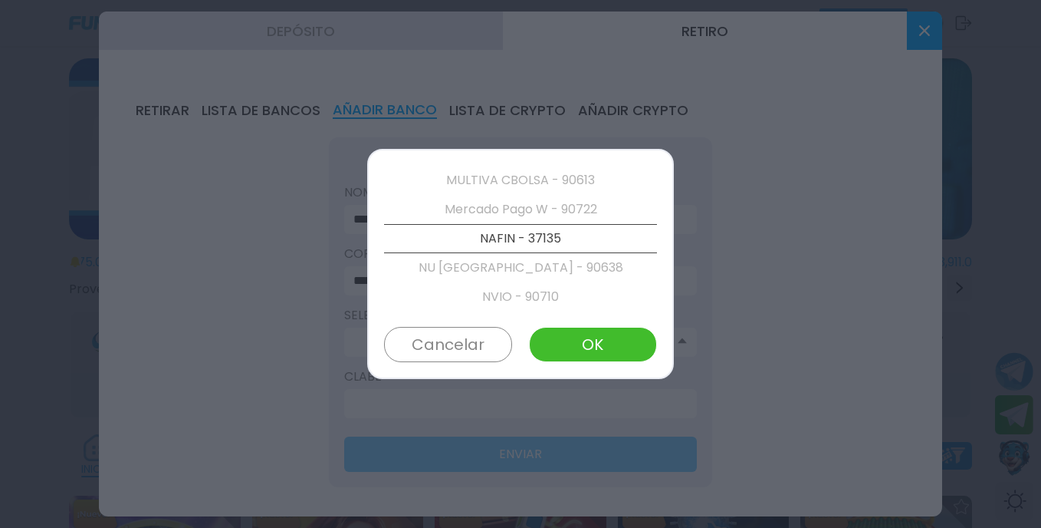
click at [550, 202] on p "Mercado Pago W - 90722" at bounding box center [520, 209] width 273 height 29
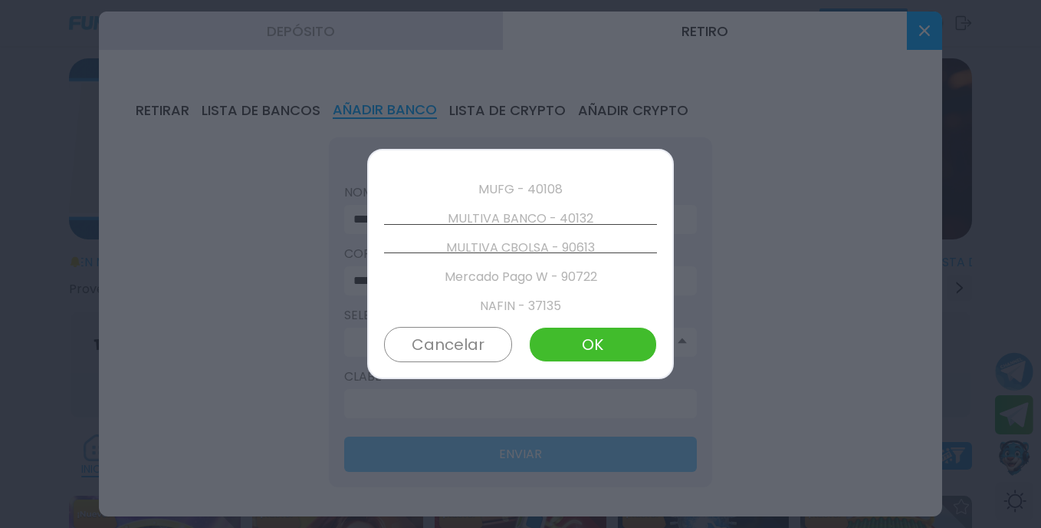
scroll to position [2594, 0]
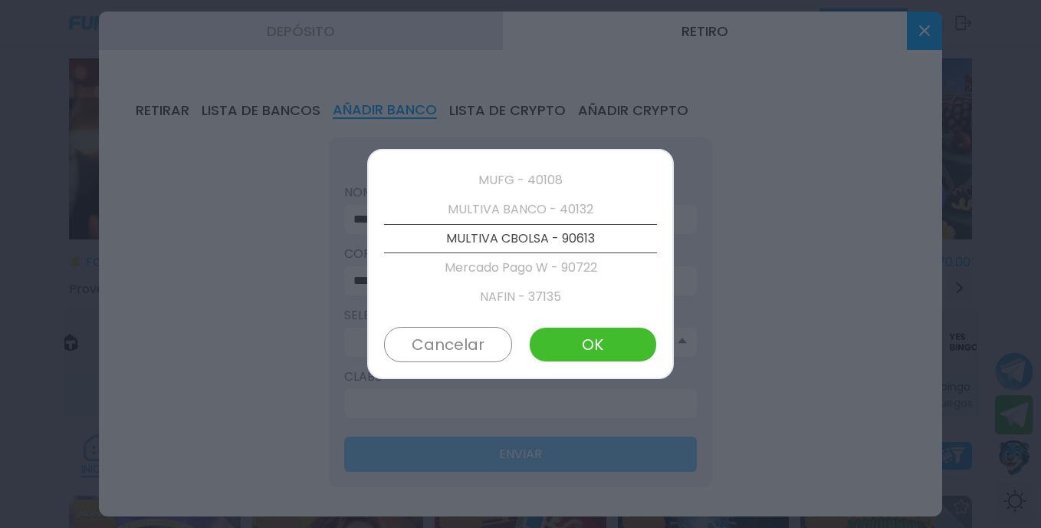
click at [569, 264] on p "Mercado Pago W - 90722" at bounding box center [520, 267] width 273 height 29
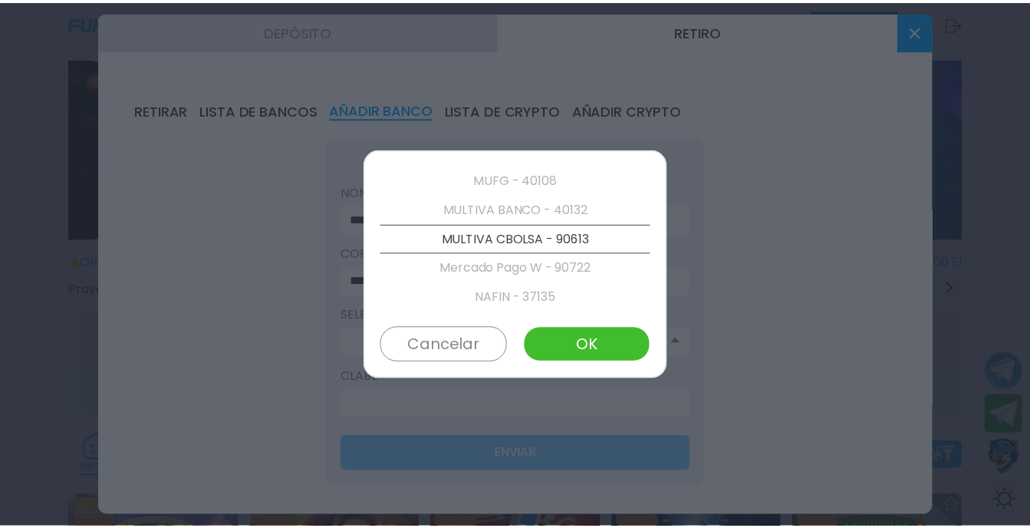
scroll to position [2623, 0]
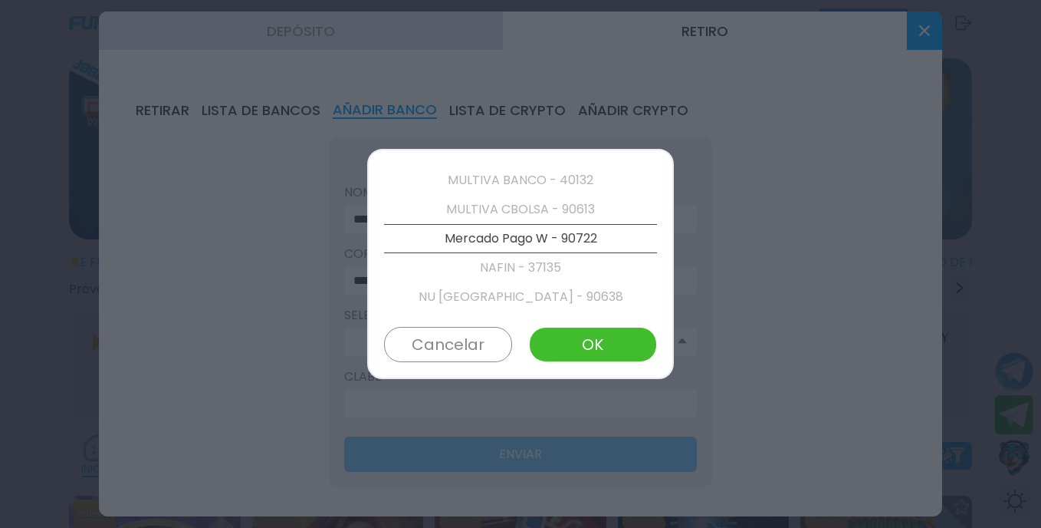
click at [610, 343] on button "OK" at bounding box center [593, 344] width 128 height 35
type input "**********"
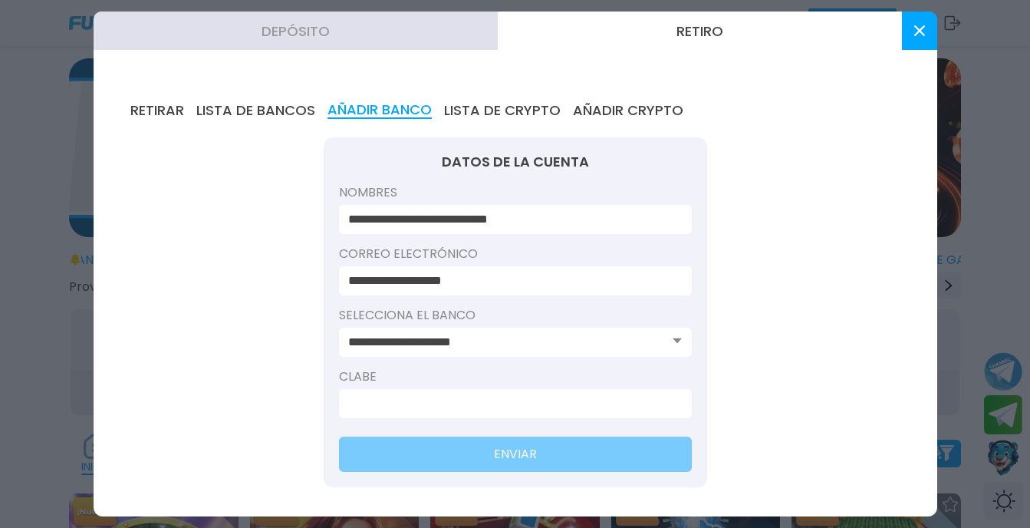
click at [454, 403] on input at bounding box center [510, 403] width 325 height 18
paste input "**********"
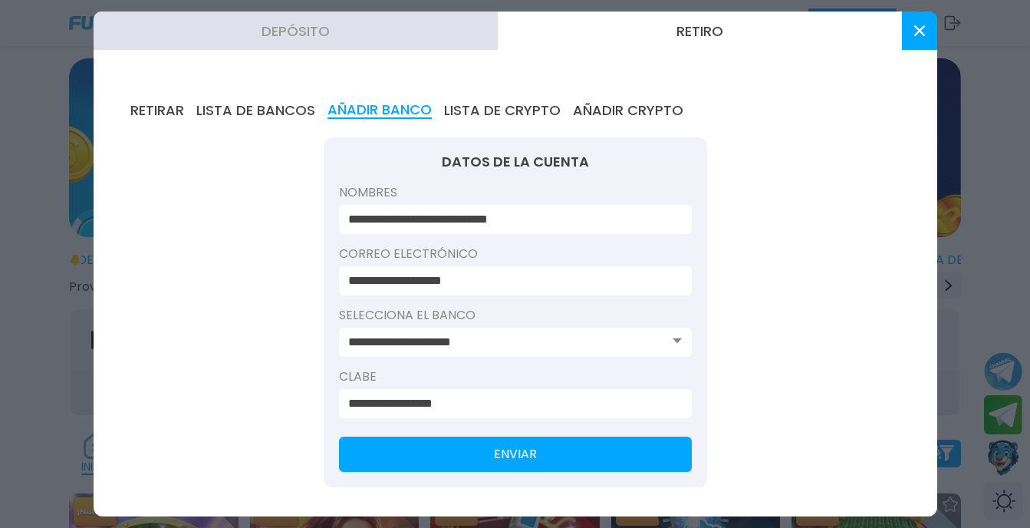
type input "**********"
click at [536, 449] on button "ENVIAR" at bounding box center [515, 453] width 353 height 35
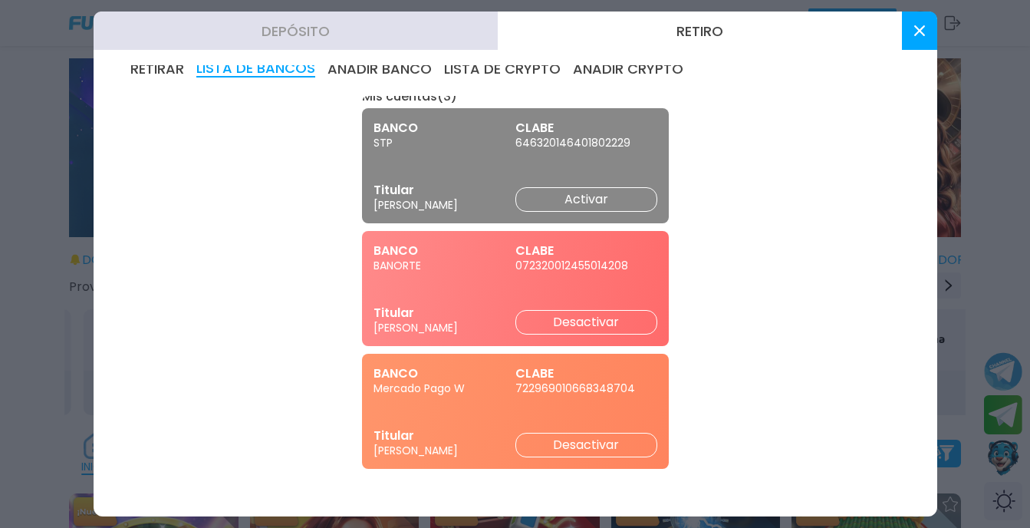
scroll to position [0, 0]
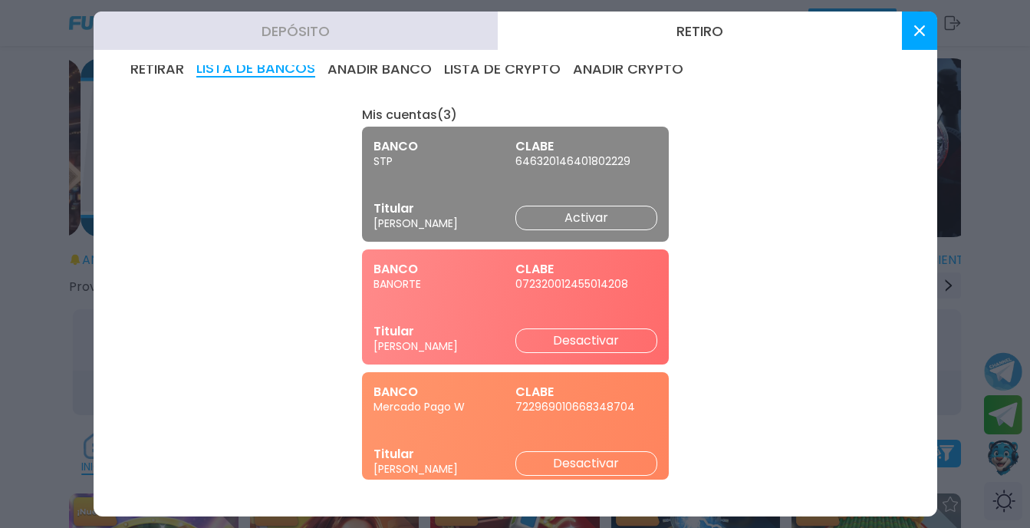
click at [576, 342] on button "Desactivar" at bounding box center [586, 340] width 142 height 25
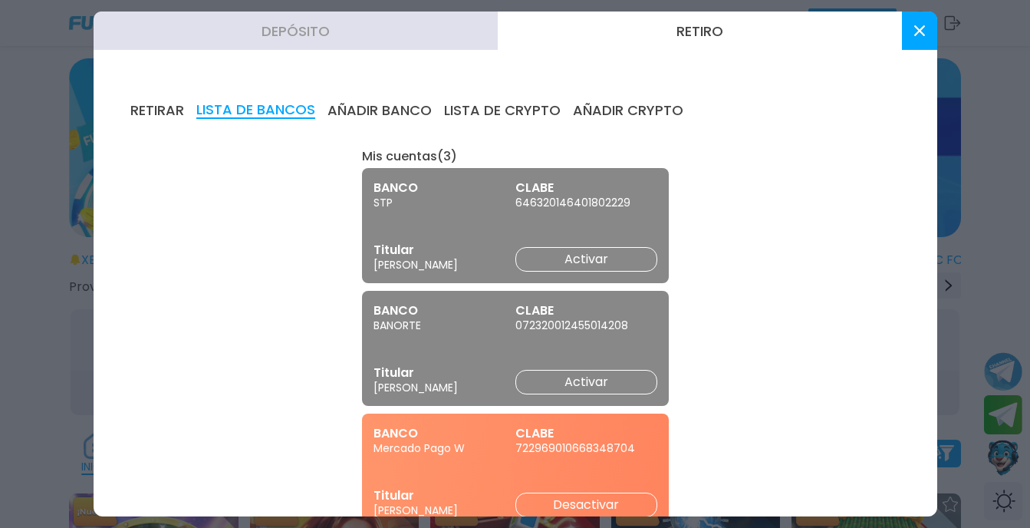
click at [146, 107] on button "RETIRAR" at bounding box center [157, 110] width 54 height 17
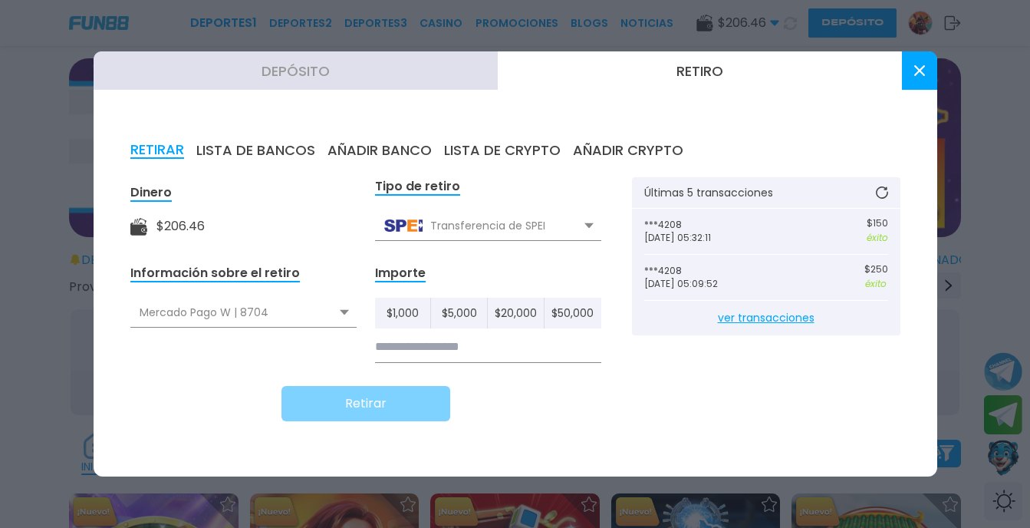
click at [482, 348] on input at bounding box center [488, 346] width 226 height 31
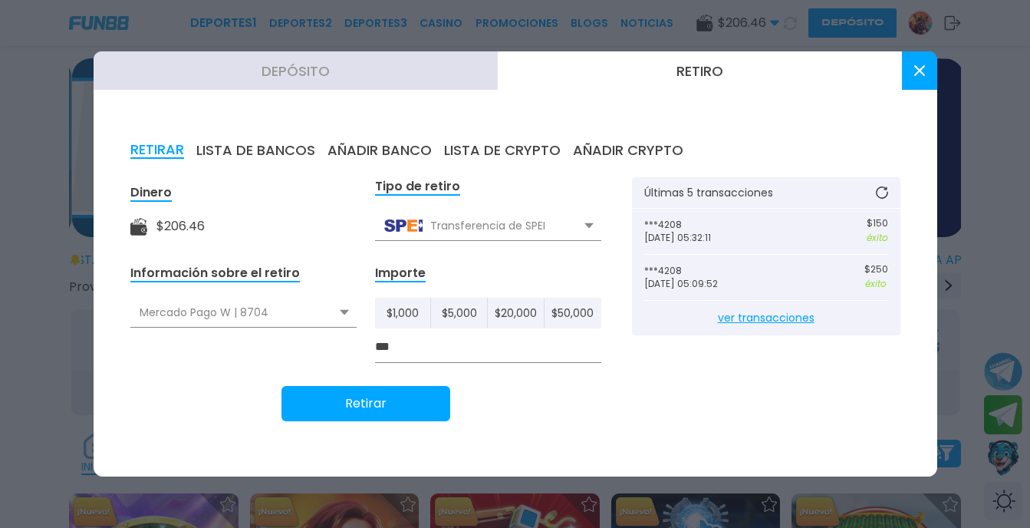
type input "***"
click at [395, 405] on button "Retirar" at bounding box center [365, 403] width 169 height 35
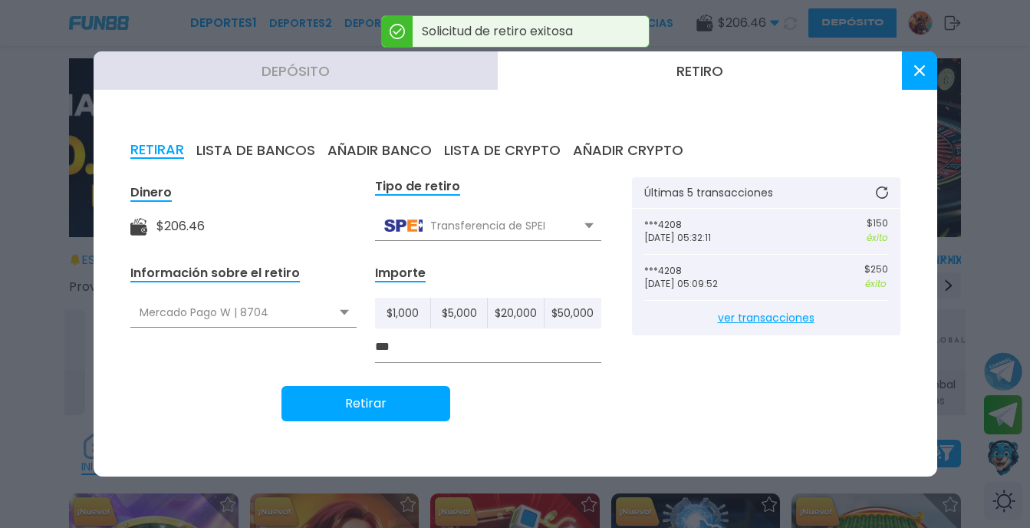
click at [878, 195] on icon at bounding box center [882, 192] width 12 height 12
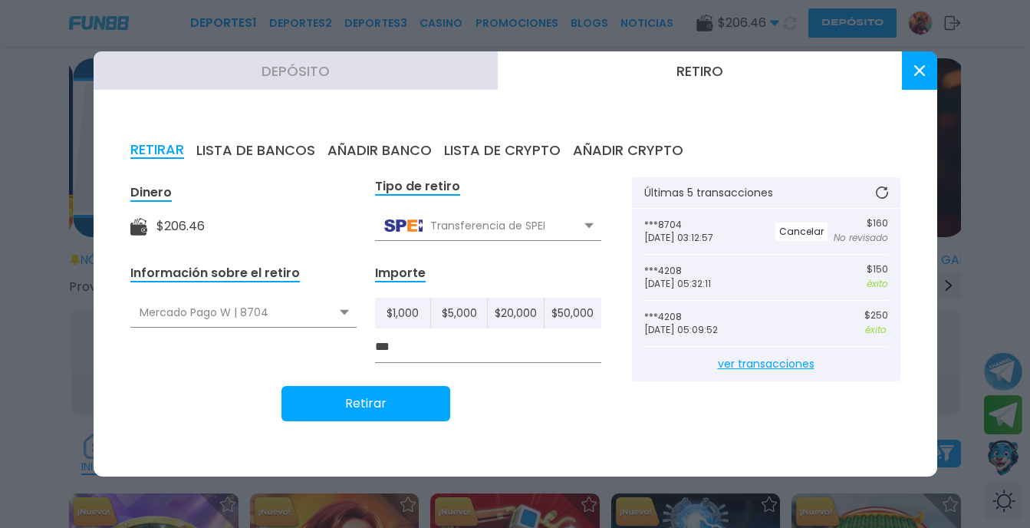
click at [920, 70] on use at bounding box center [918, 70] width 11 height 11
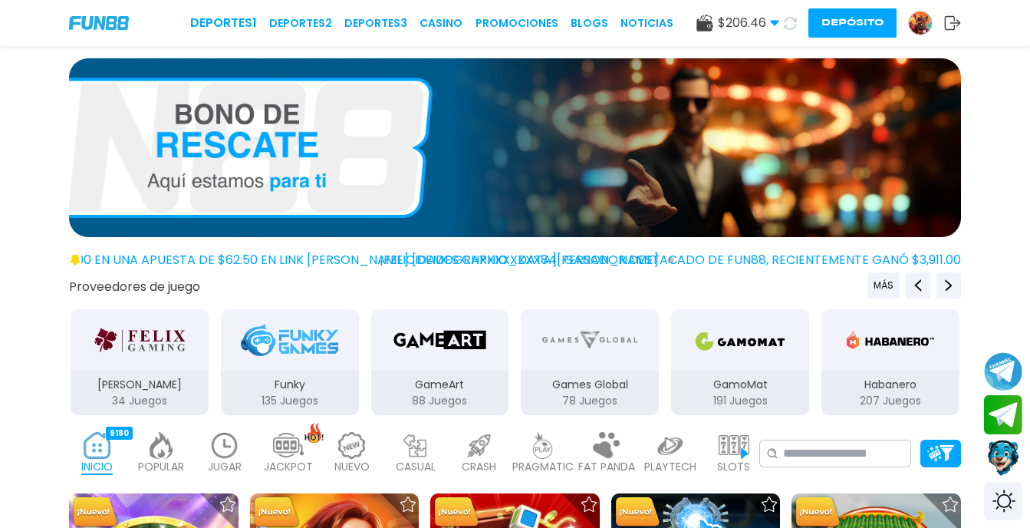
click at [788, 19] on icon at bounding box center [790, 23] width 13 height 13
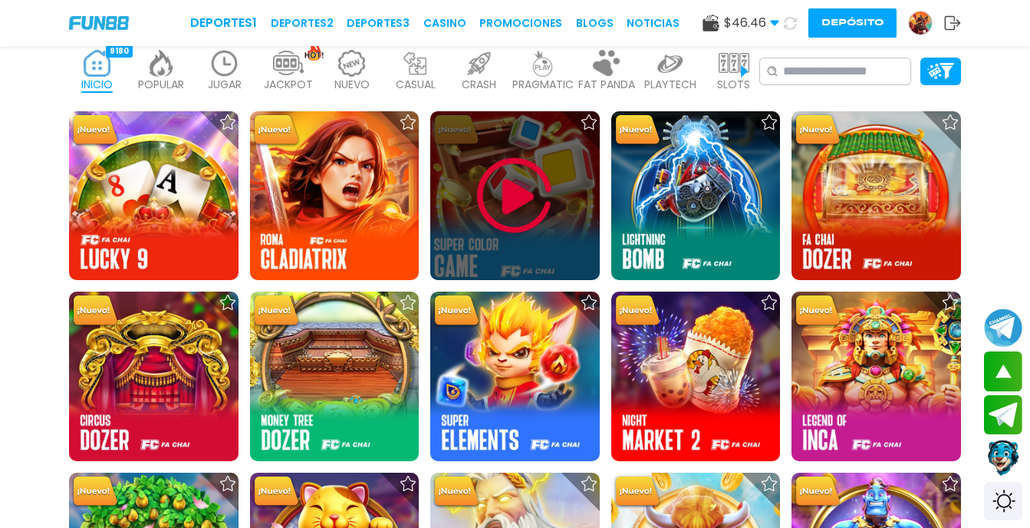
scroll to position [537, 0]
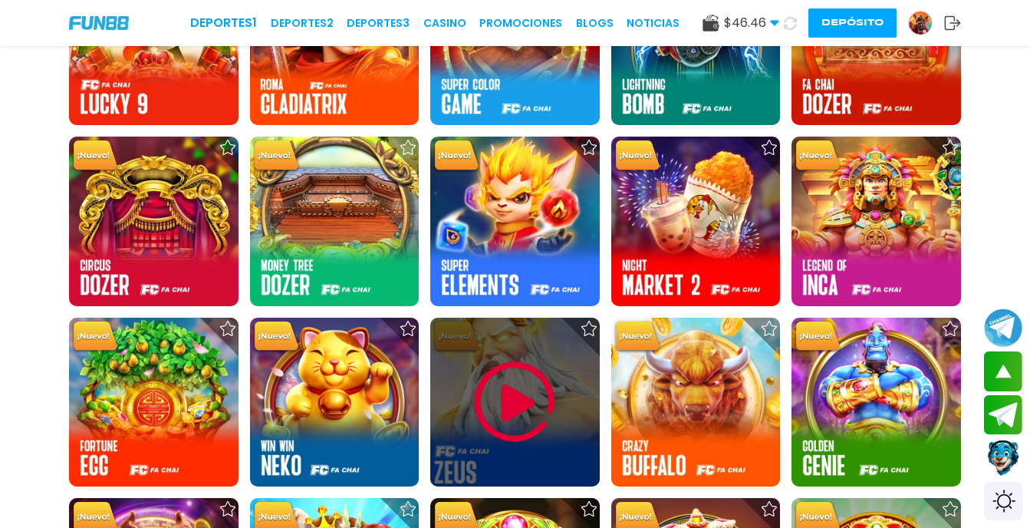
click at [521, 391] on img at bounding box center [515, 402] width 92 height 92
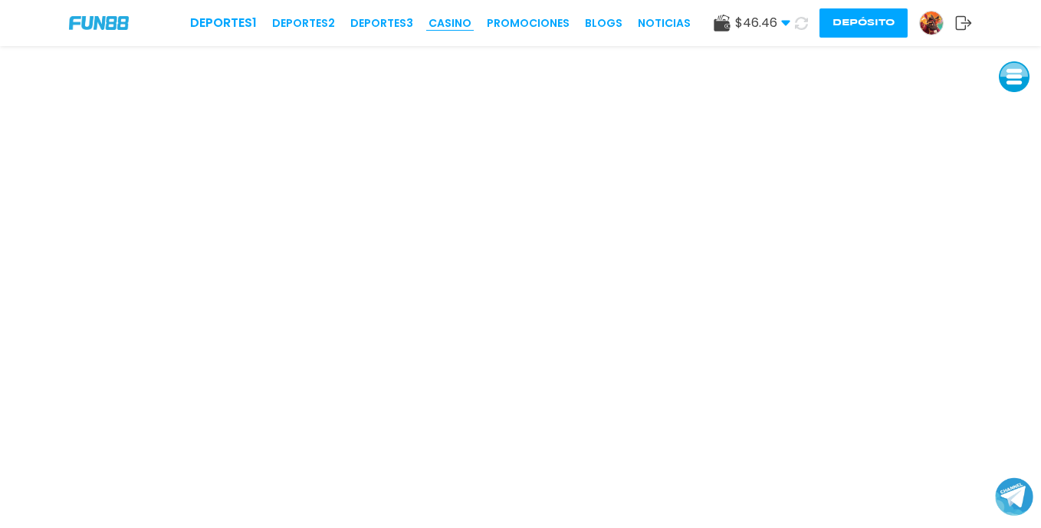
click at [464, 26] on link "CASINO" at bounding box center [450, 23] width 43 height 16
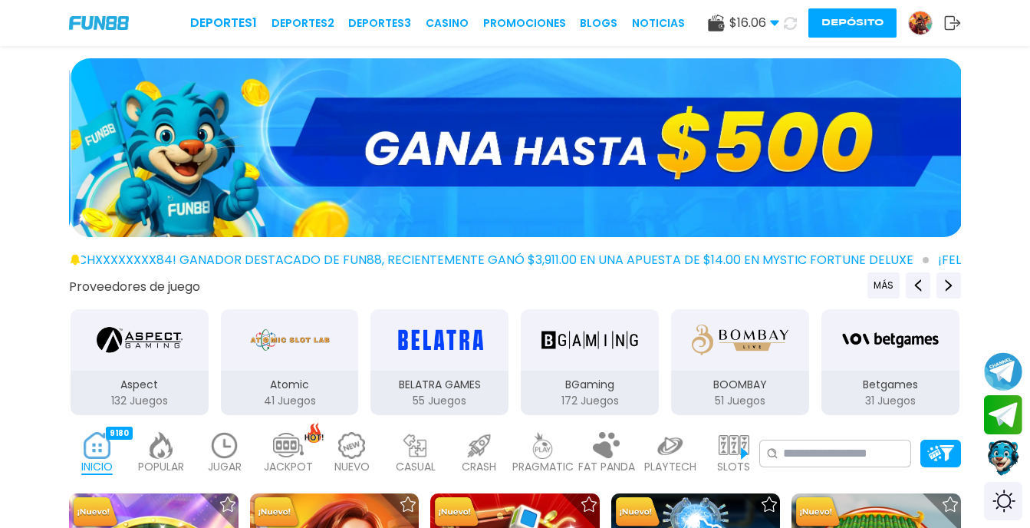
scroll to position [230, 0]
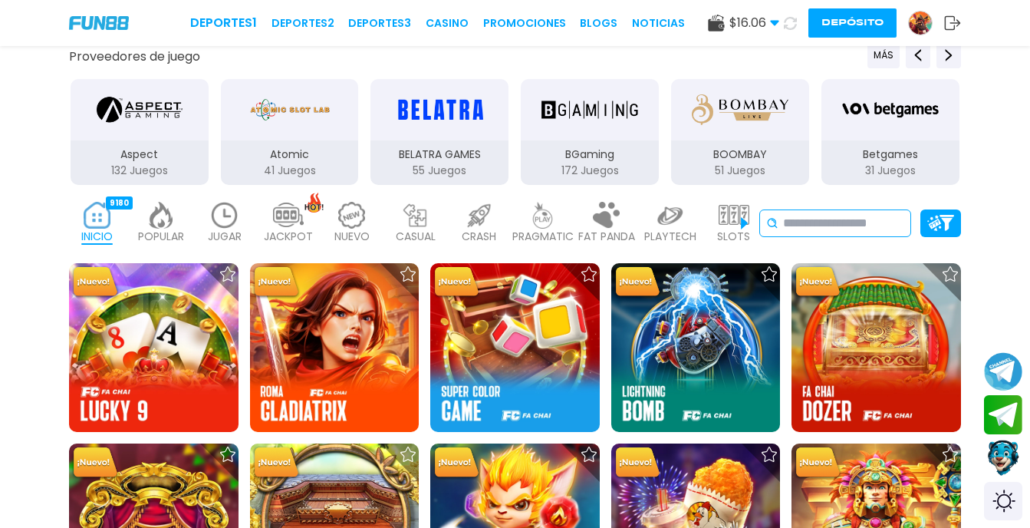
click at [838, 217] on input at bounding box center [843, 223] width 121 height 18
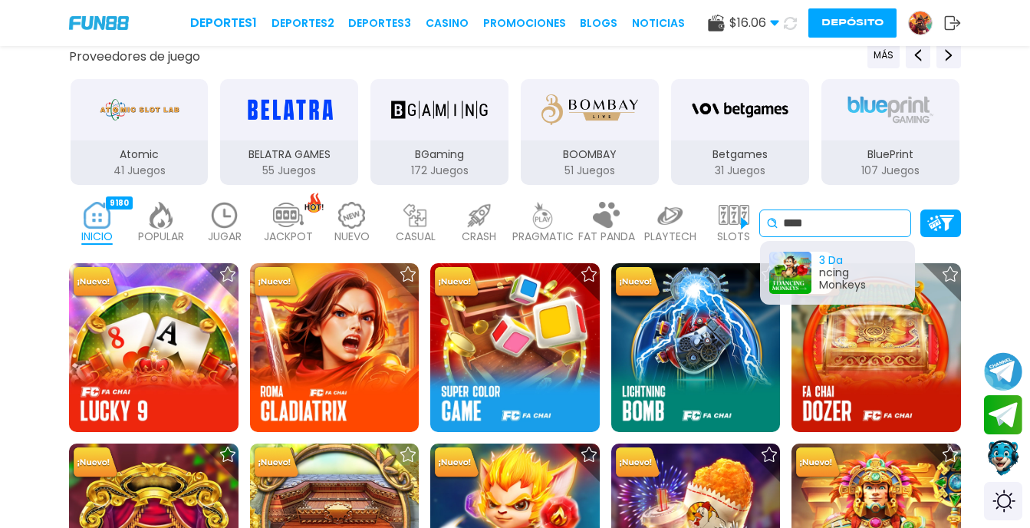
type input "****"
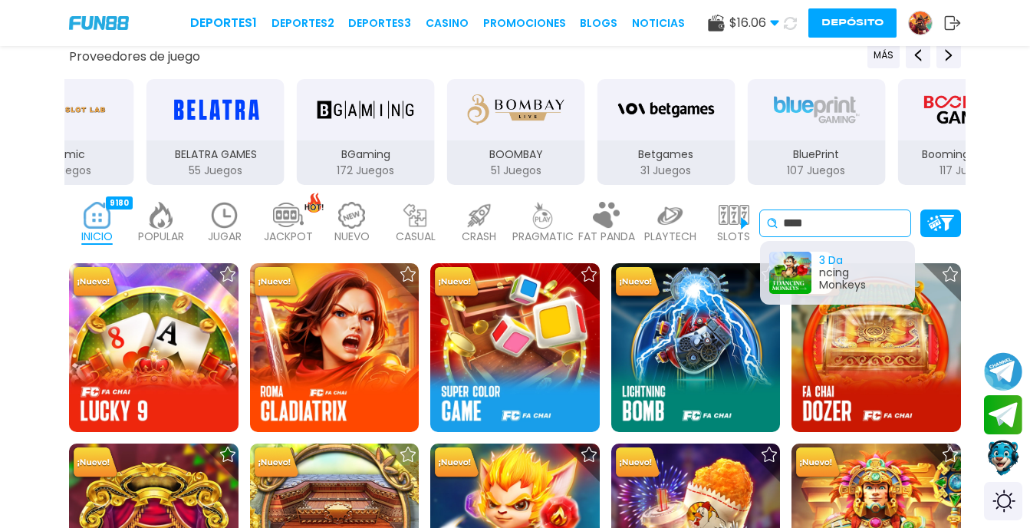
click at [787, 272] on div "3 Da ncing Monkeys" at bounding box center [801, 273] width 64 height 42
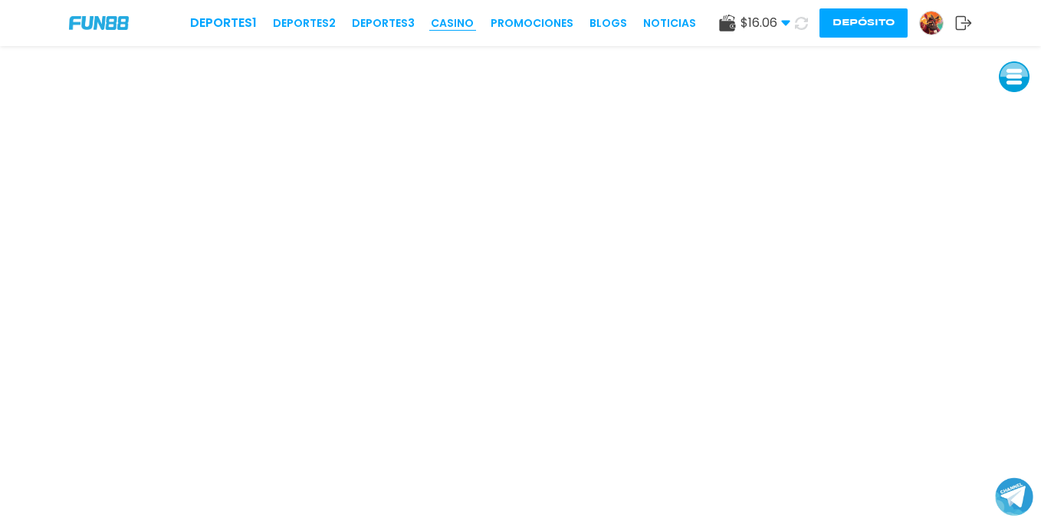
click at [461, 27] on link "CASINO" at bounding box center [452, 23] width 43 height 16
